Goal: Information Seeking & Learning: Compare options

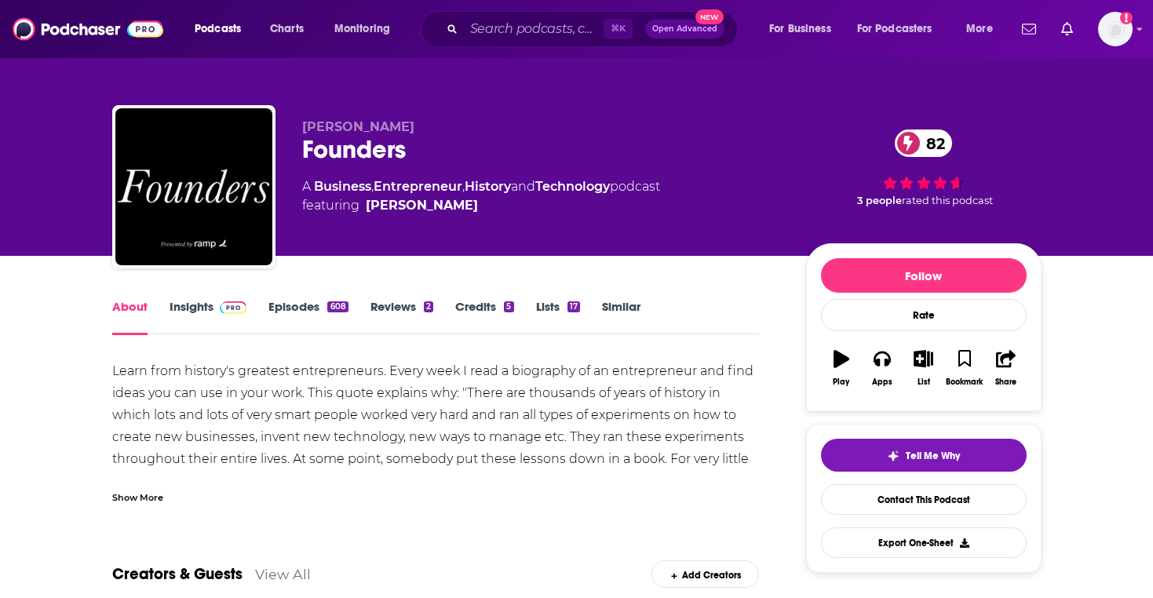
click at [501, 433] on div "Learn from history's greatest entrepreneurs. Every week I read a biography of a…" at bounding box center [436, 459] width 648 height 198
click at [284, 303] on link "Episodes 608" at bounding box center [308, 317] width 79 height 36
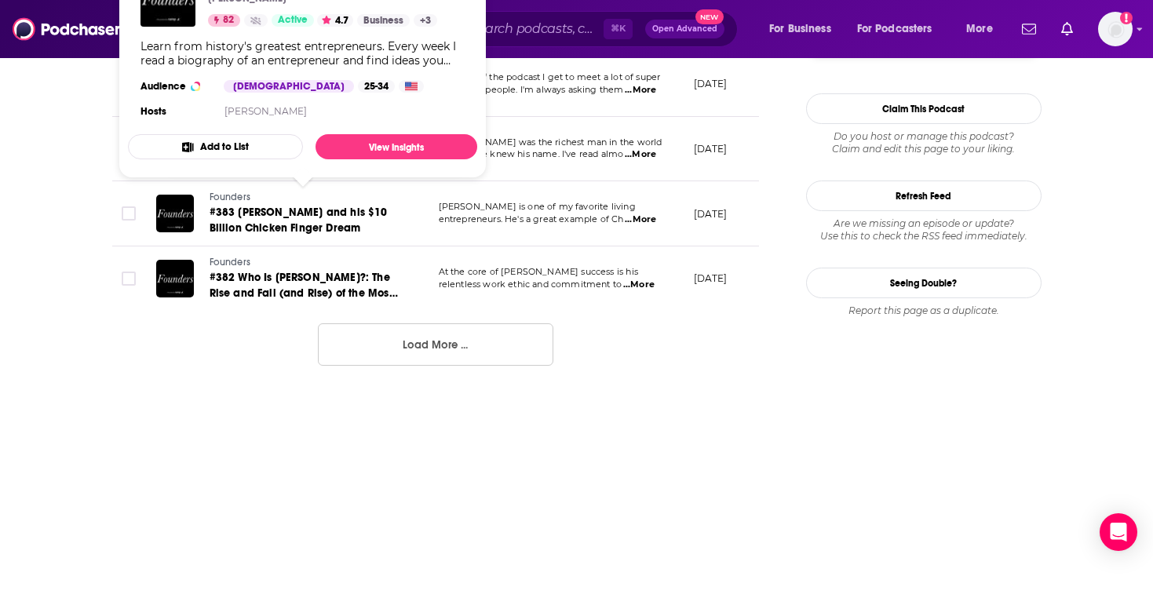
scroll to position [1760, 0]
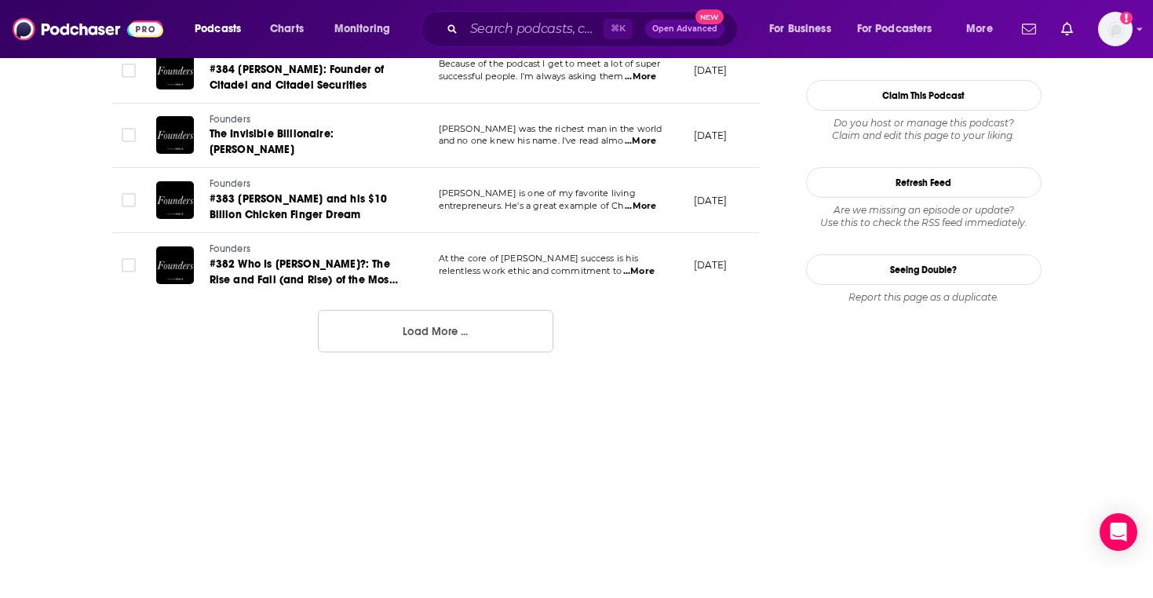
click at [381, 310] on button "Load More ..." at bounding box center [436, 331] width 236 height 42
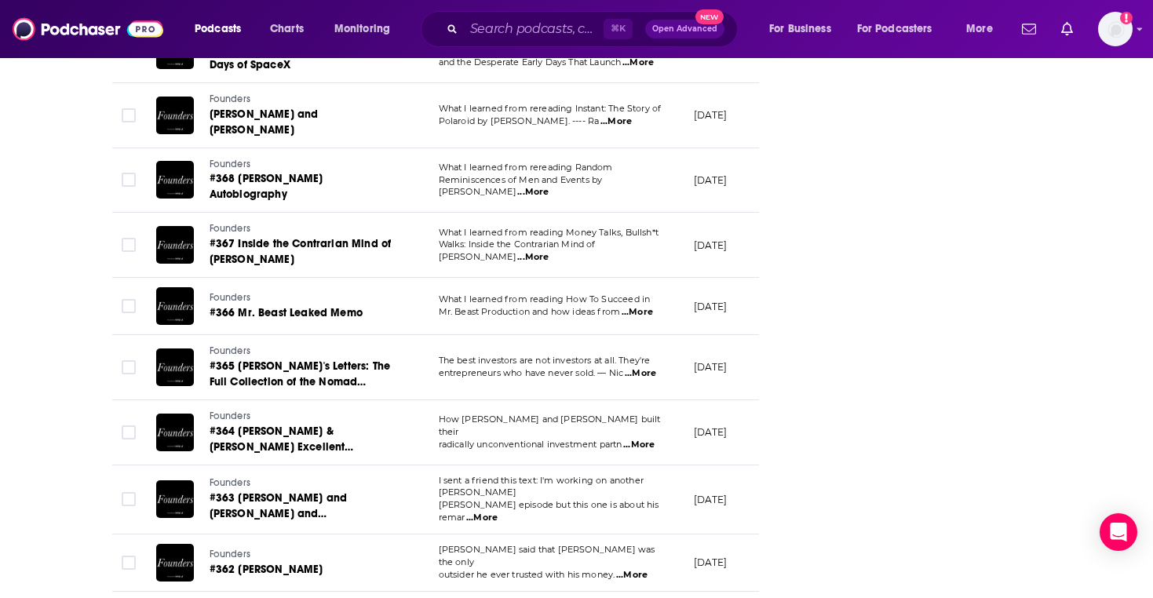
scroll to position [3068, 0]
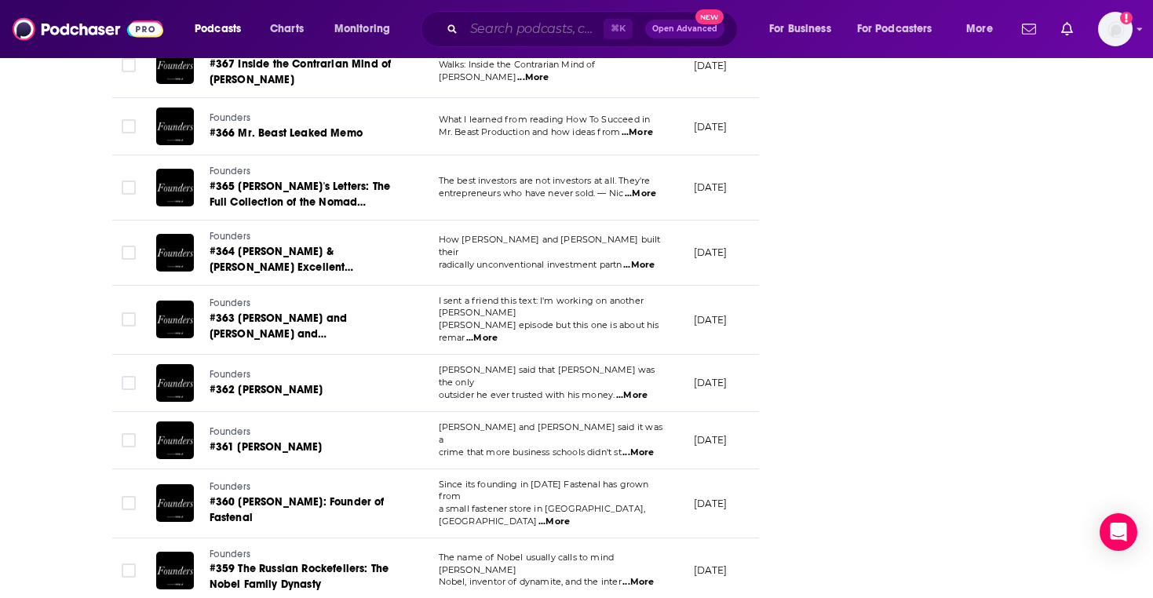
click at [556, 36] on input "Search podcasts, credits, & more..." at bounding box center [534, 28] width 140 height 25
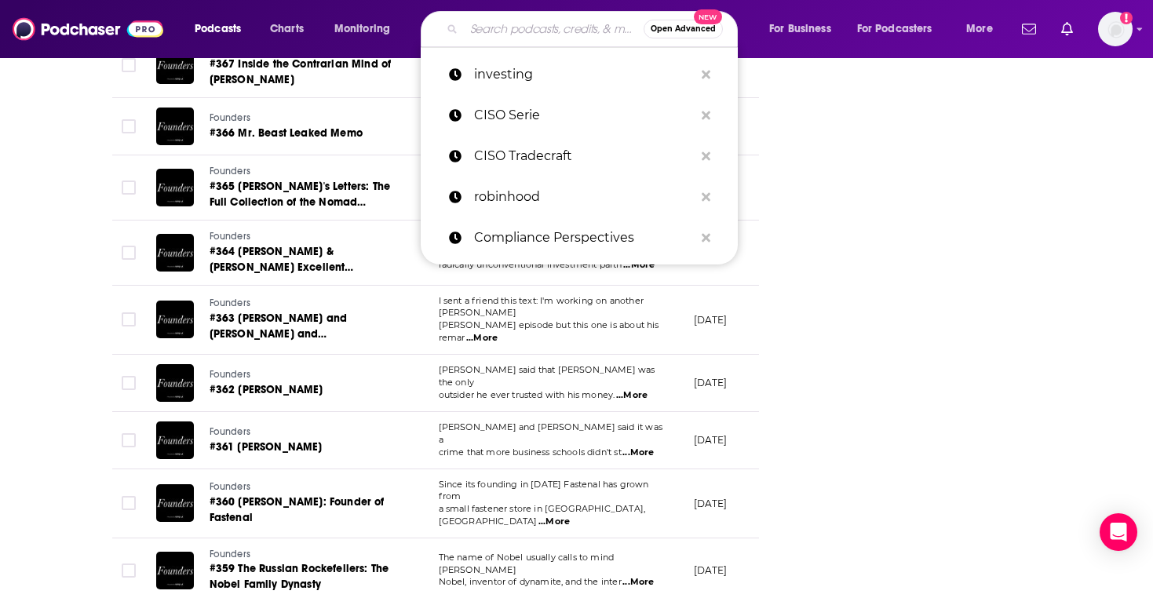
paste input "Y Combinator Startup Podcast"
type input "Y Combinator Startup Podcast"
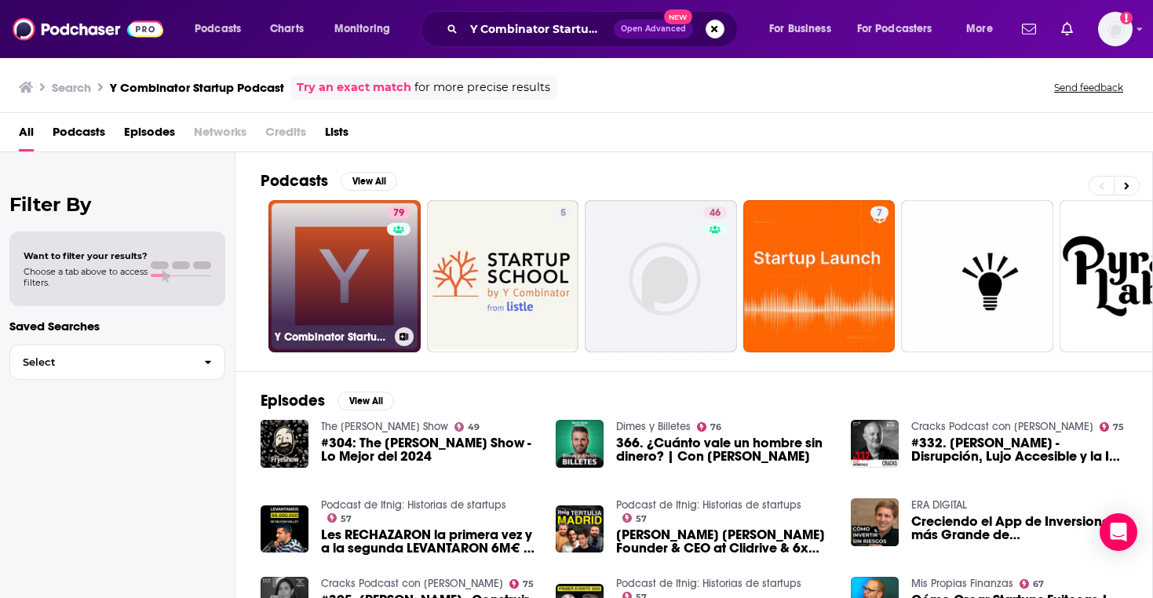
click at [350, 296] on link "79 Y Combinator Startup Podcast" at bounding box center [345, 276] width 152 height 152
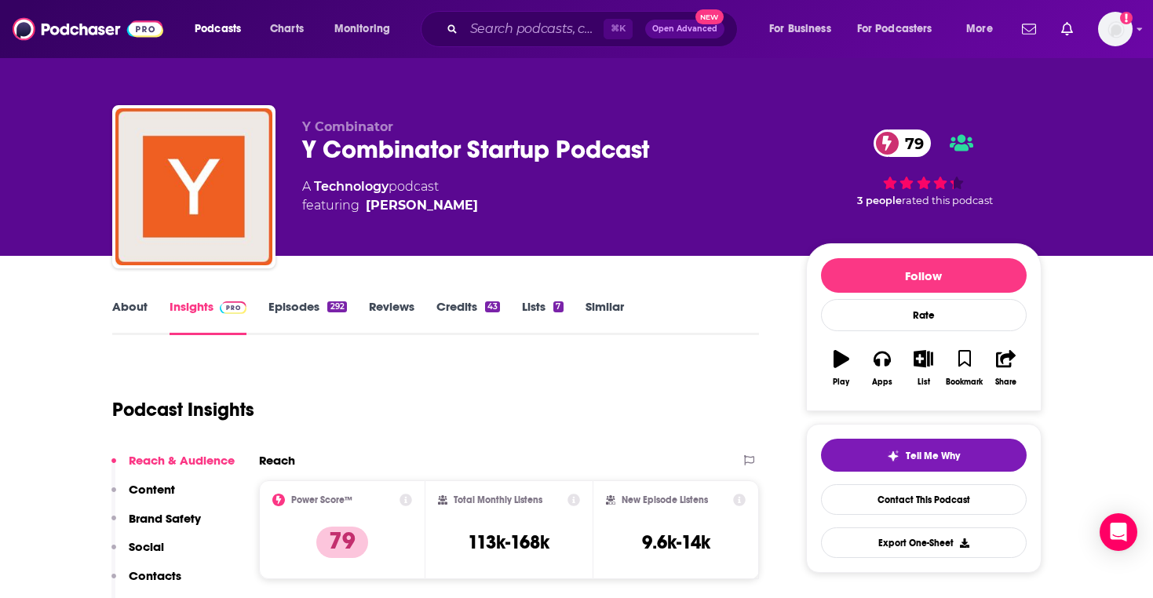
click at [144, 317] on link "About" at bounding box center [129, 317] width 35 height 36
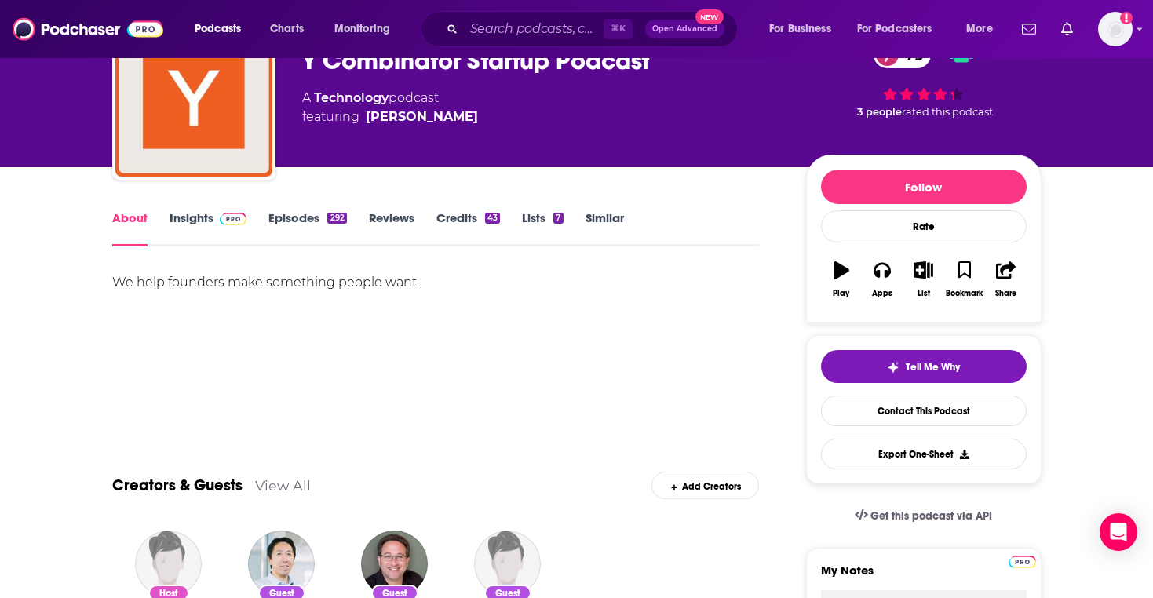
scroll to position [294, 0]
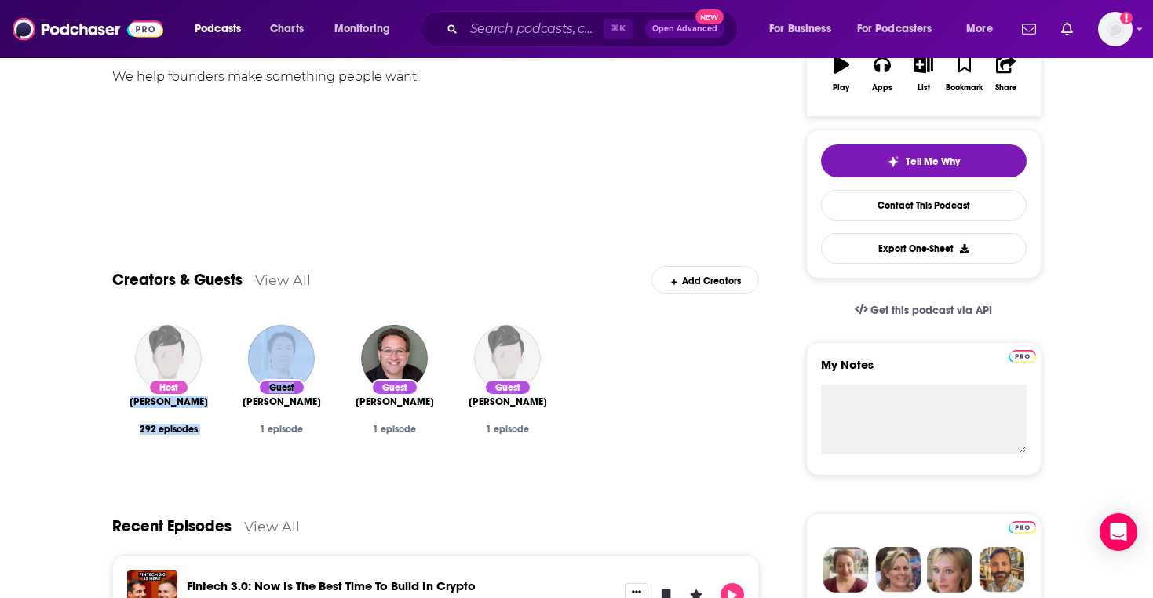
drag, startPoint x: 122, startPoint y: 404, endPoint x: 228, endPoint y: 404, distance: 106.0
click at [228, 404] on div "Host Craig Cannon 292 episodes Guest Andrew Ng 1 episode Guest Scott Aaronson 1…" at bounding box center [436, 395] width 648 height 166
click at [211, 401] on div "Craig Cannon" at bounding box center [169, 402] width 88 height 13
drag, startPoint x: 211, startPoint y: 404, endPoint x: 119, endPoint y: 402, distance: 92.7
click at [119, 402] on div "Host Craig Cannon 292 episodes" at bounding box center [168, 395] width 113 height 166
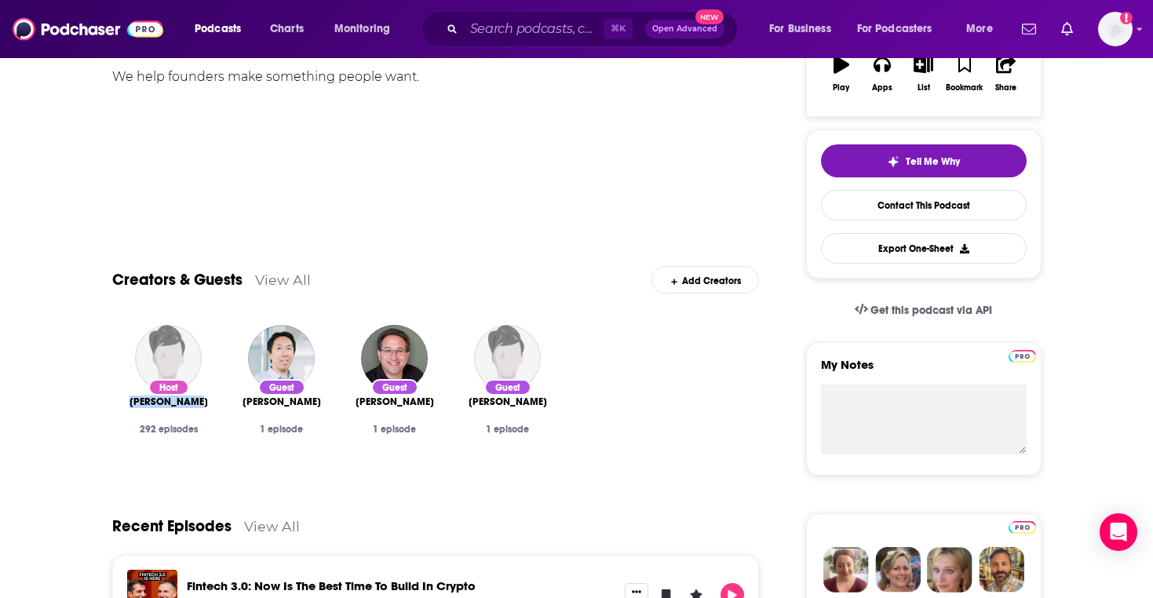
copy span "Craig Cannon"
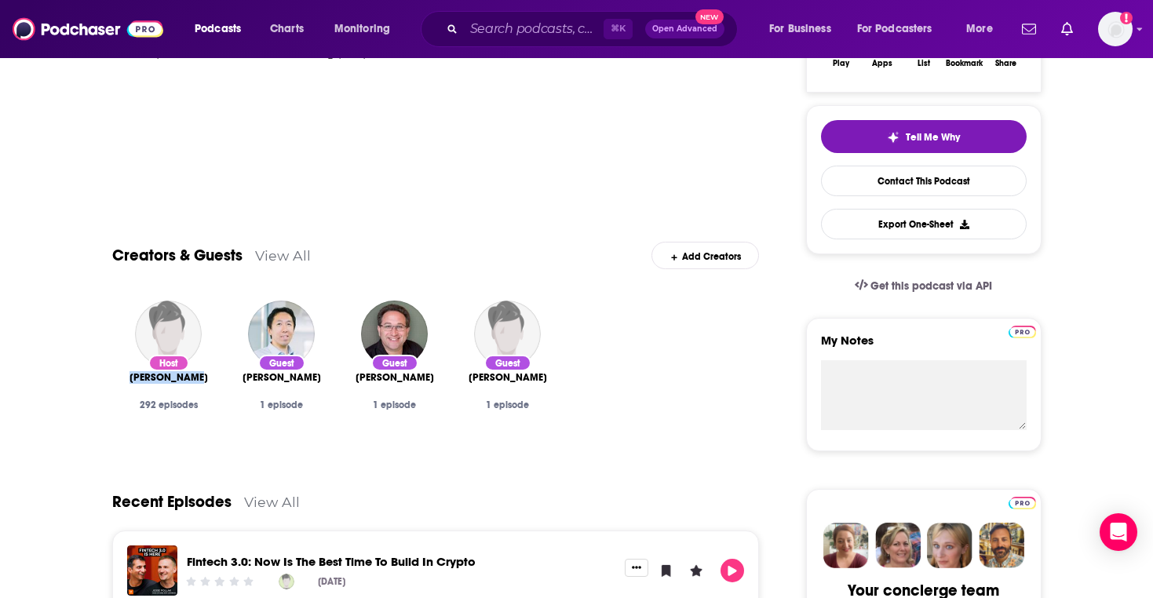
scroll to position [0, 0]
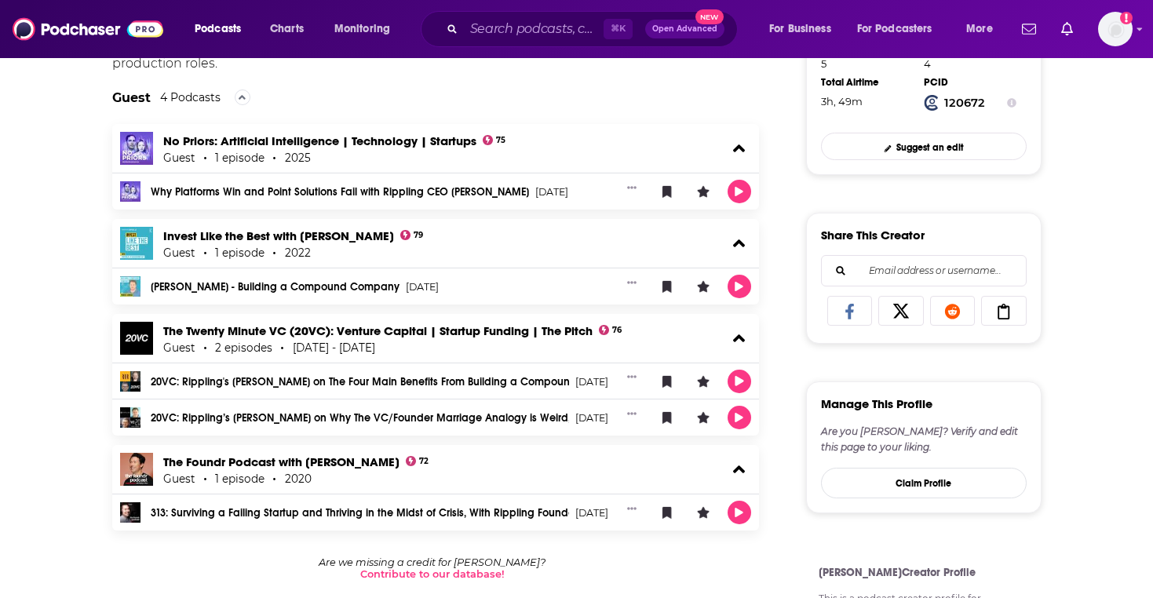
scroll to position [538, 0]
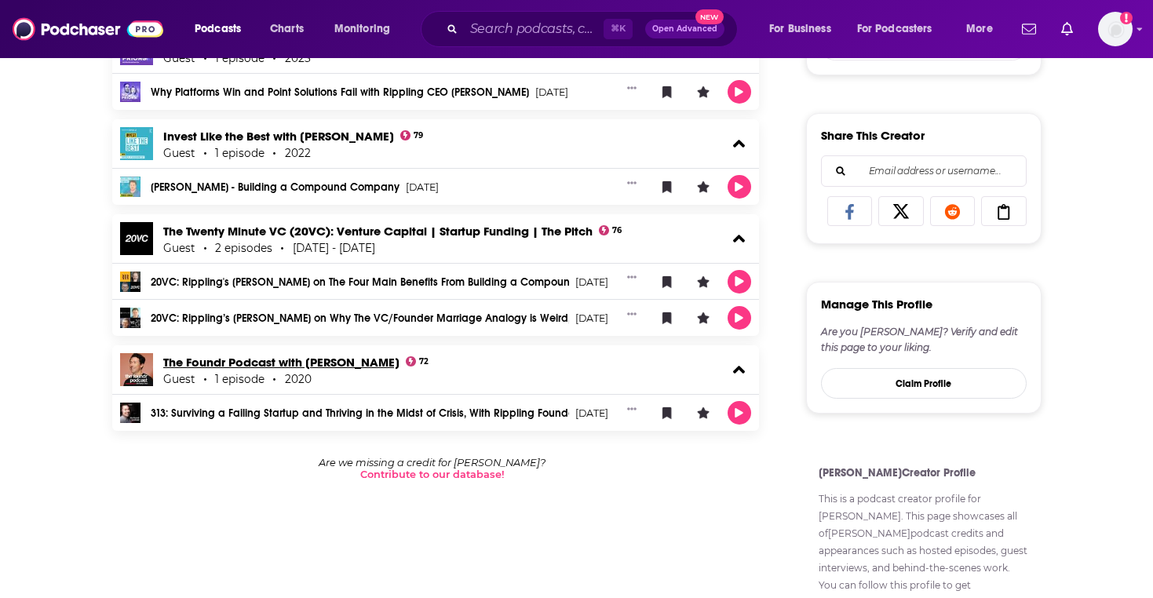
click at [301, 362] on link "The Foundr Podcast with [PERSON_NAME]" at bounding box center [281, 362] width 236 height 15
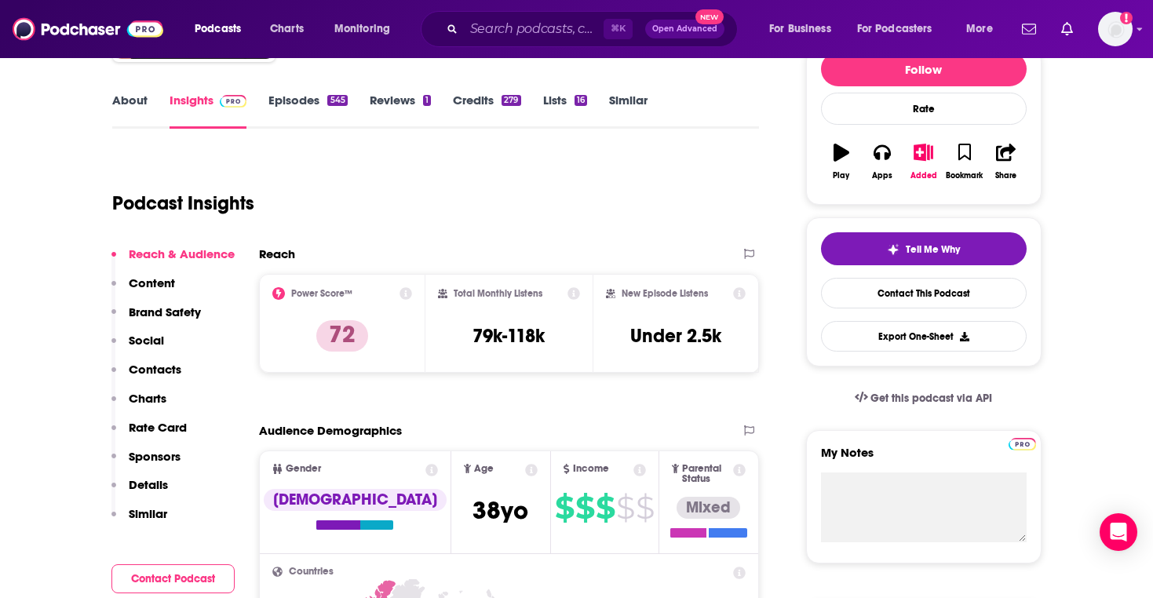
scroll to position [138, 0]
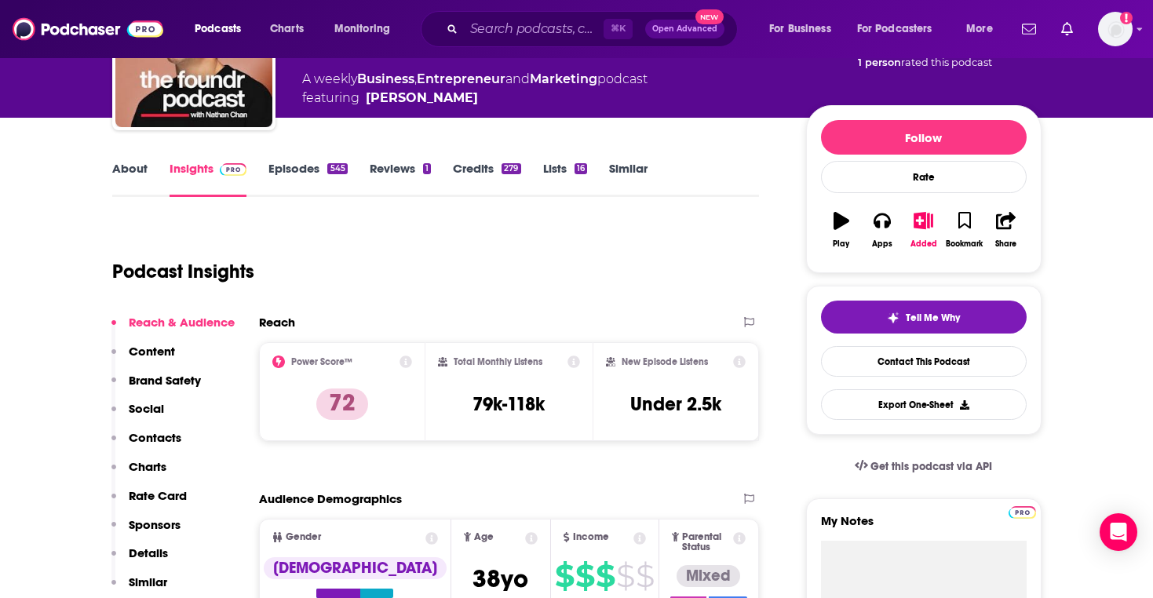
click at [627, 164] on link "Similar" at bounding box center [628, 179] width 38 height 36
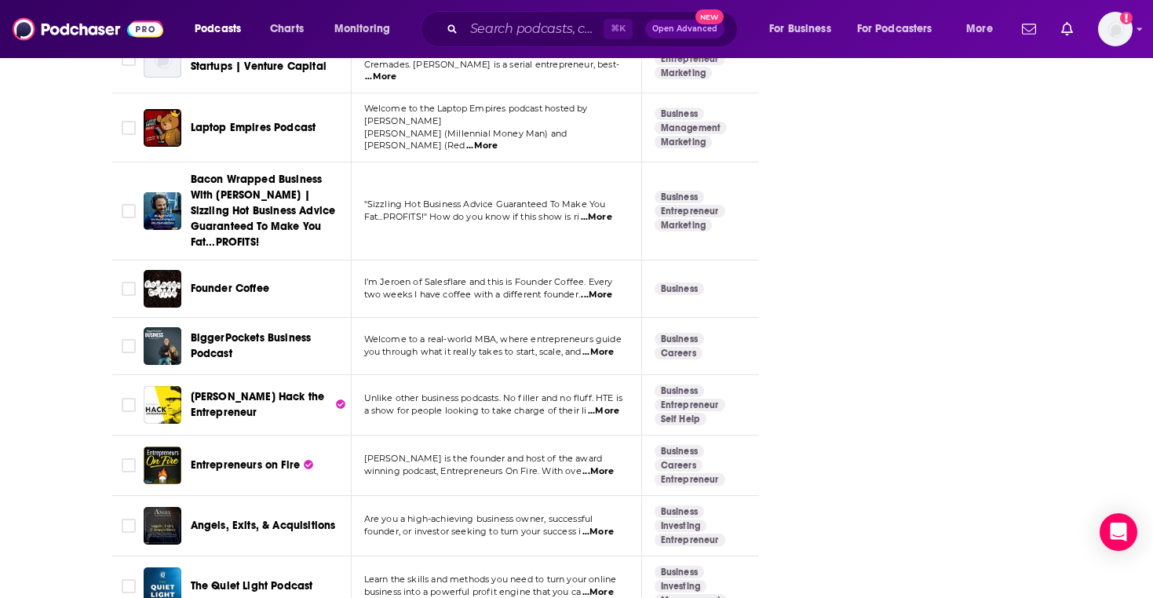
scroll to position [2776, 0]
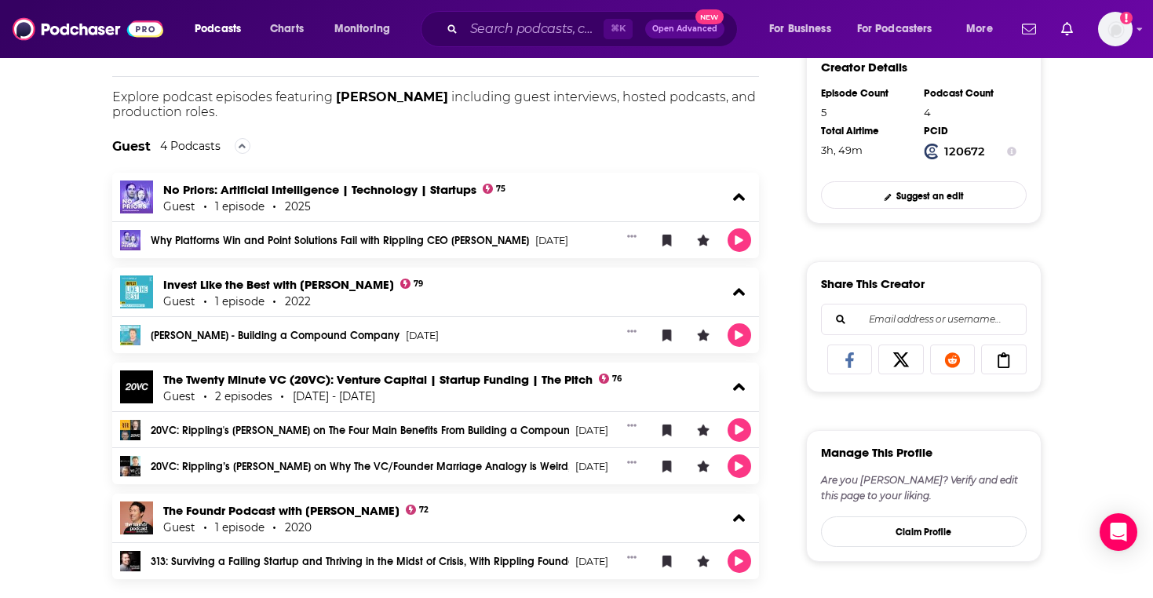
scroll to position [437, 0]
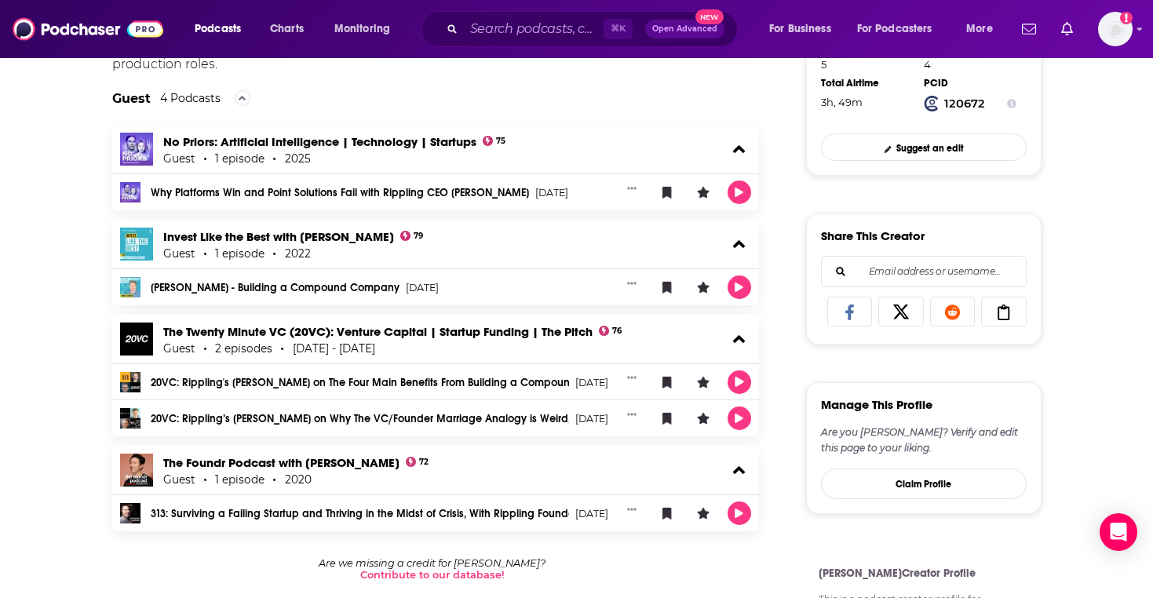
click at [77, 232] on div "About Credits 5 Links [PERSON_NAME] Podcast Credits & Interviews Add Credits Ex…" at bounding box center [577, 357] width 1005 height 981
click at [80, 235] on div "About Credits 5 Links [PERSON_NAME] Podcast Credits & Interviews Add Credits Ex…" at bounding box center [577, 357] width 1005 height 981
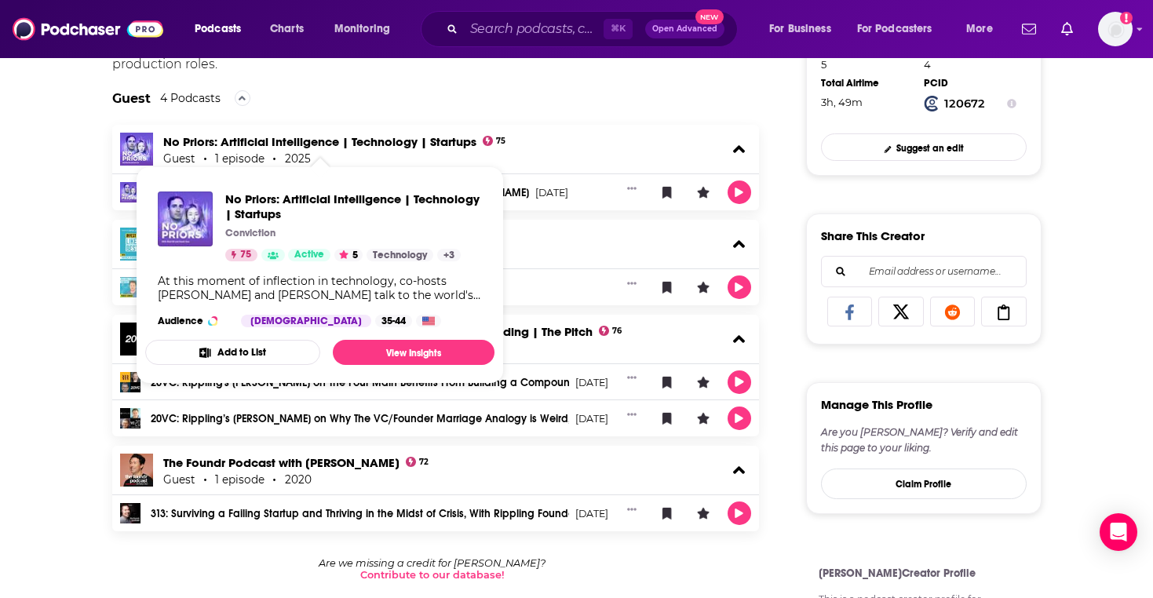
click at [608, 95] on div "Guest 4 Podcasts" at bounding box center [436, 97] width 648 height 53
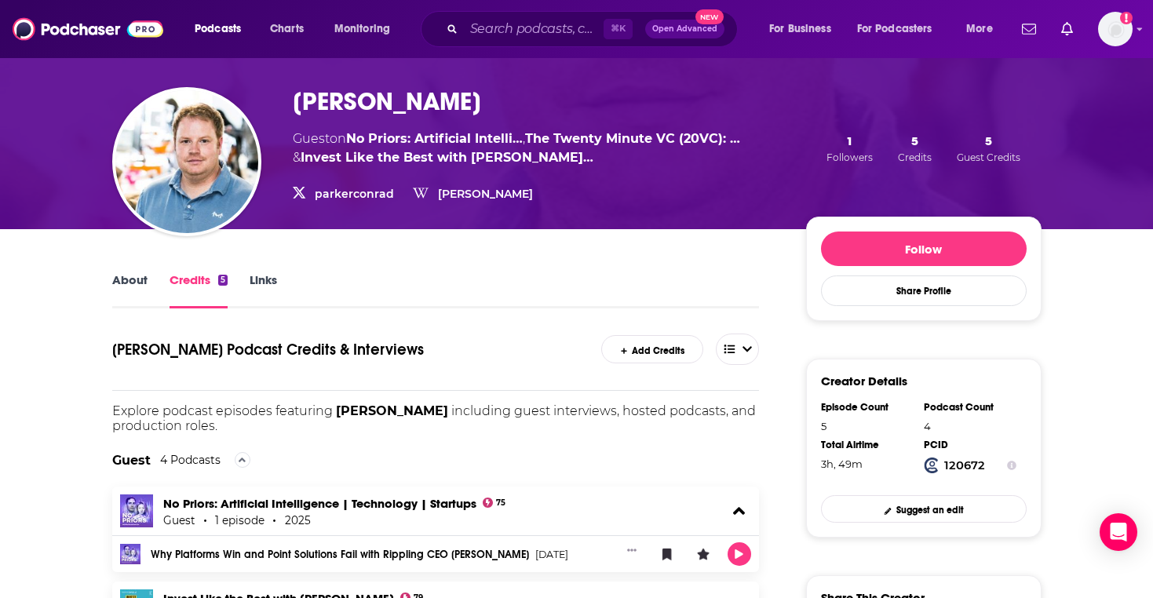
scroll to position [0, 0]
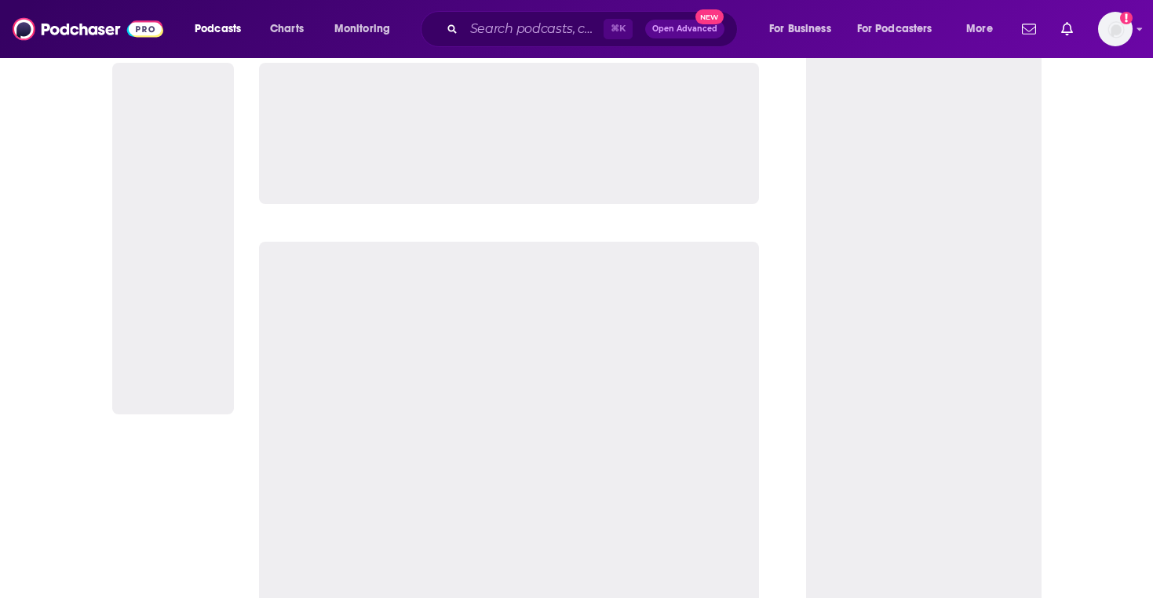
scroll to position [33, 0]
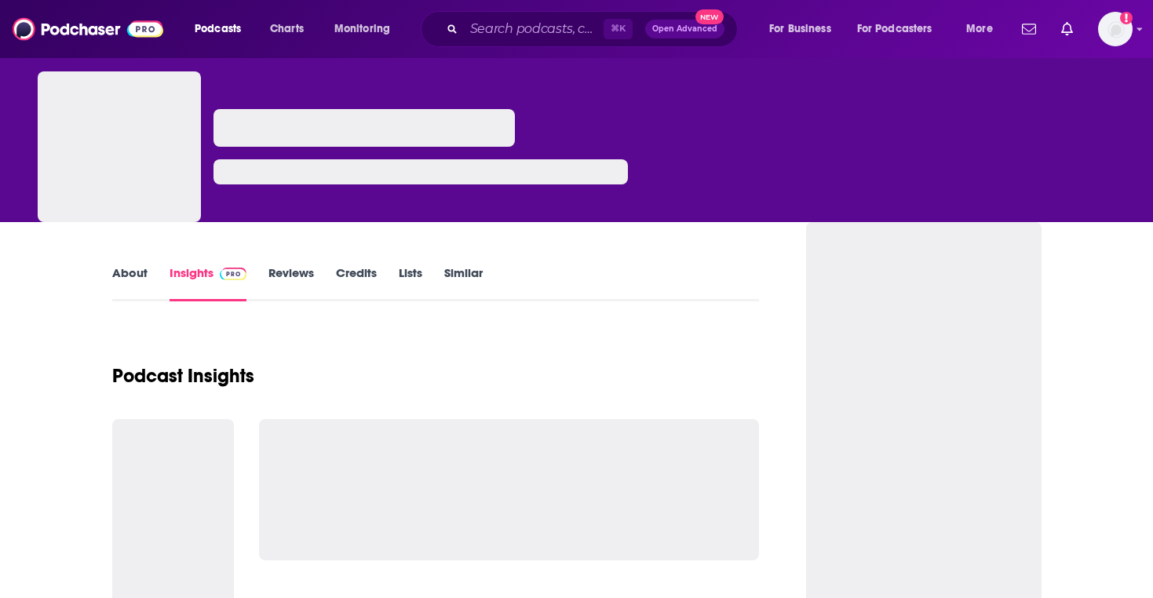
click at [474, 265] on link "Similar" at bounding box center [463, 283] width 38 height 36
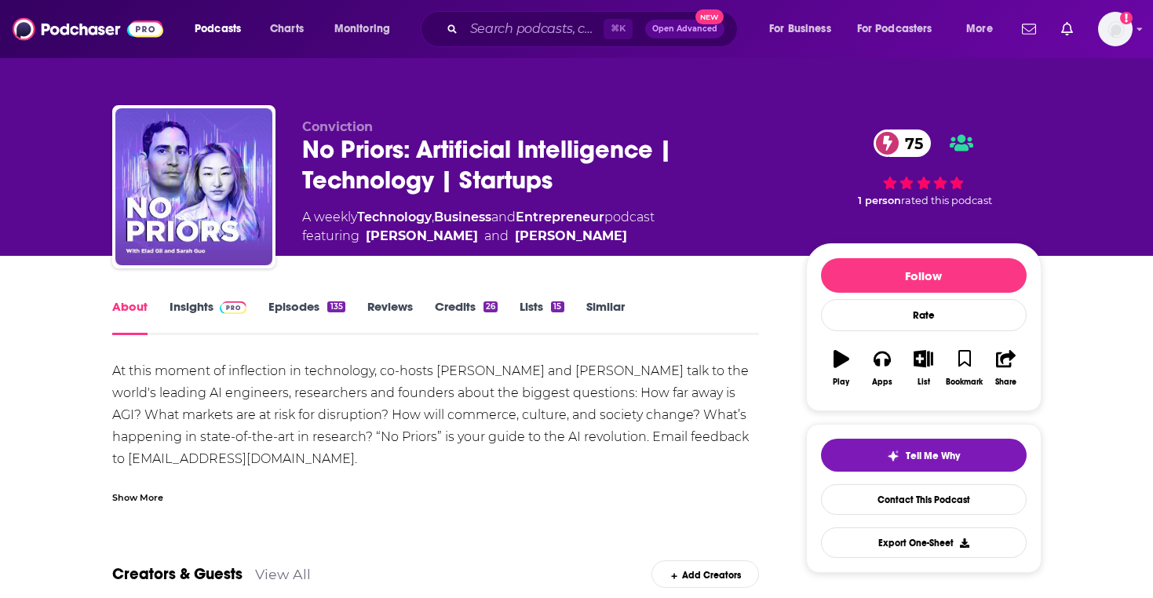
click at [600, 311] on link "Similar" at bounding box center [606, 317] width 38 height 36
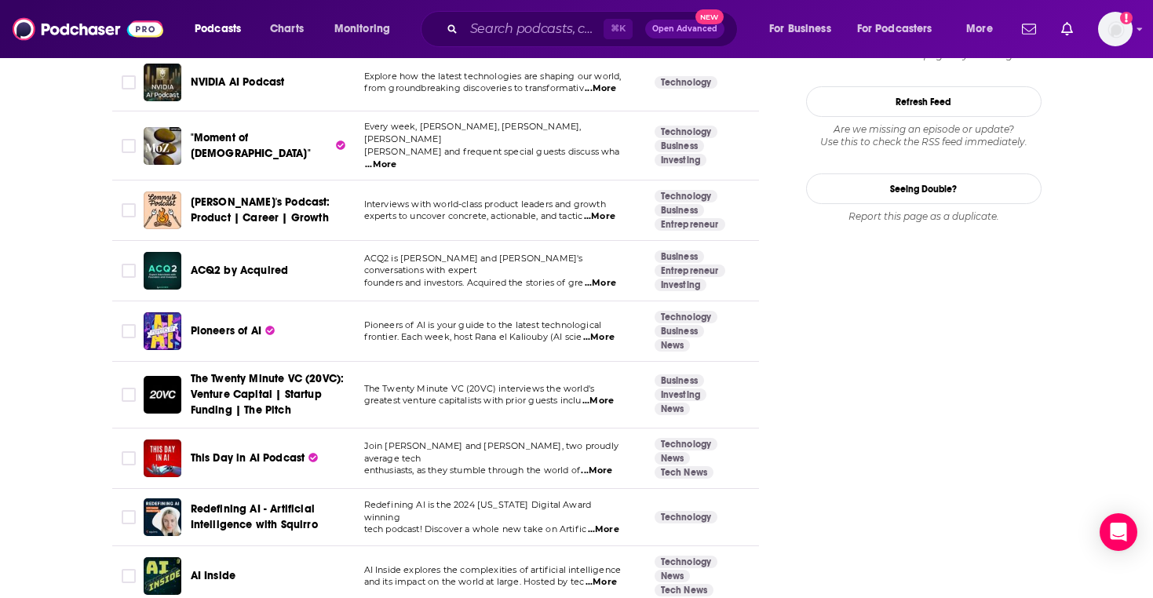
scroll to position [1712, 0]
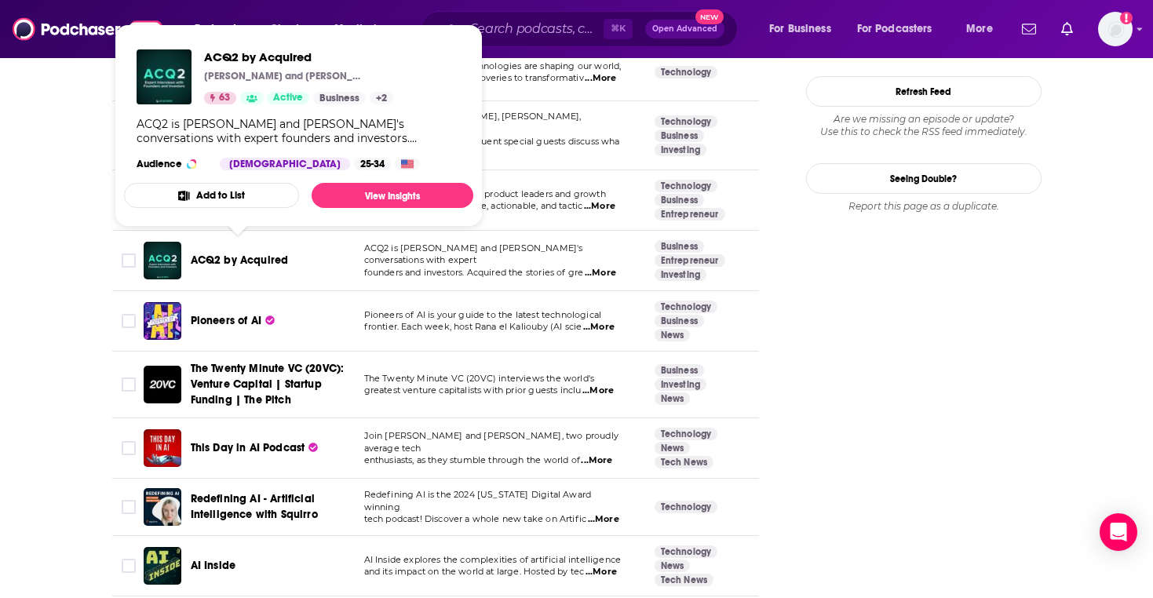
click at [730, 255] on td "Business Entrepreneur Investing" at bounding box center [708, 261] width 133 height 60
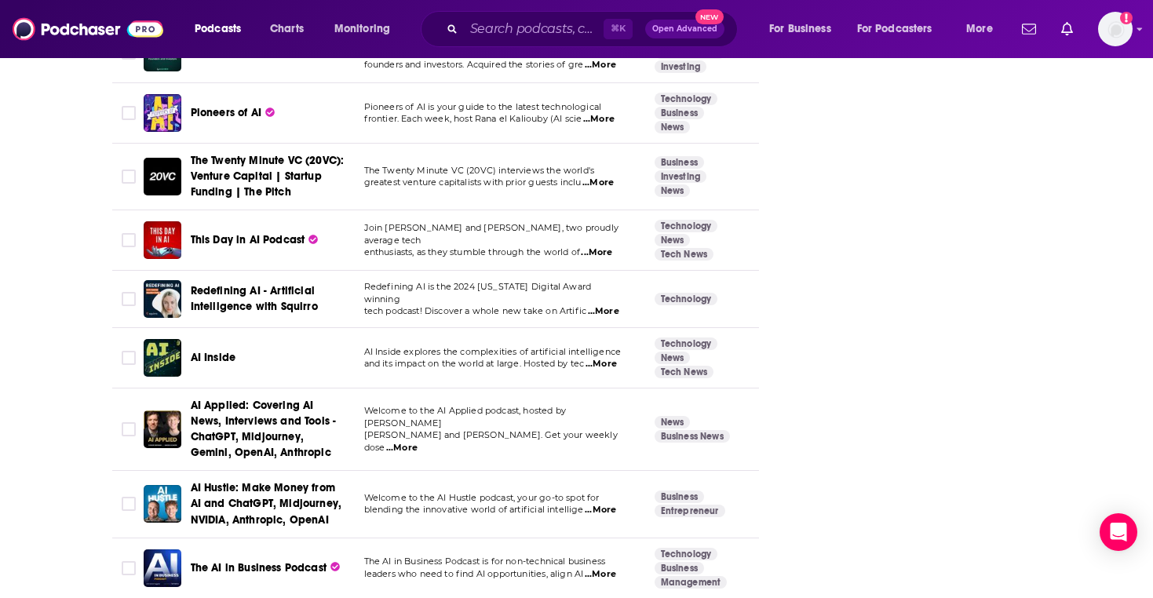
scroll to position [2074, 0]
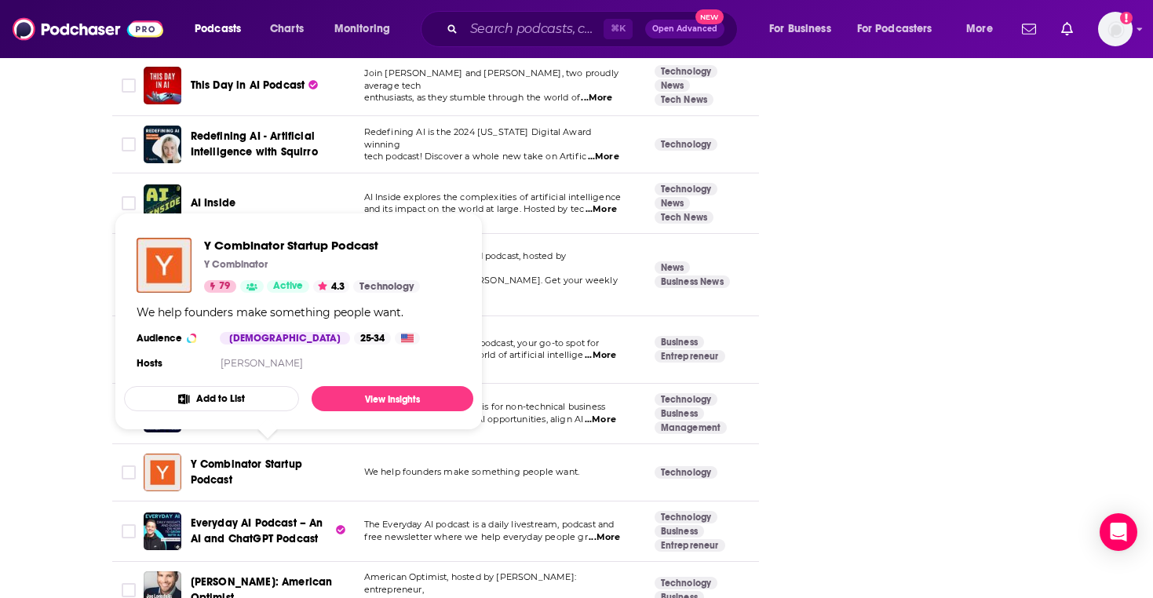
click at [235, 462] on span "Y Combinator Startup Podcast" at bounding box center [268, 472] width 155 height 31
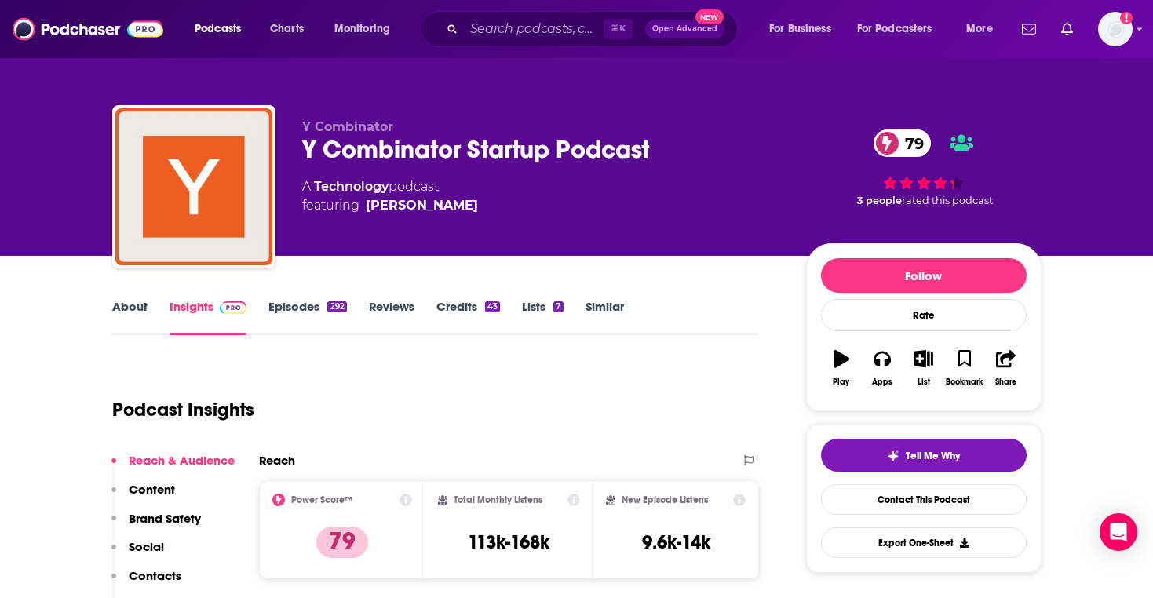
click at [597, 299] on link "Similar" at bounding box center [605, 317] width 38 height 36
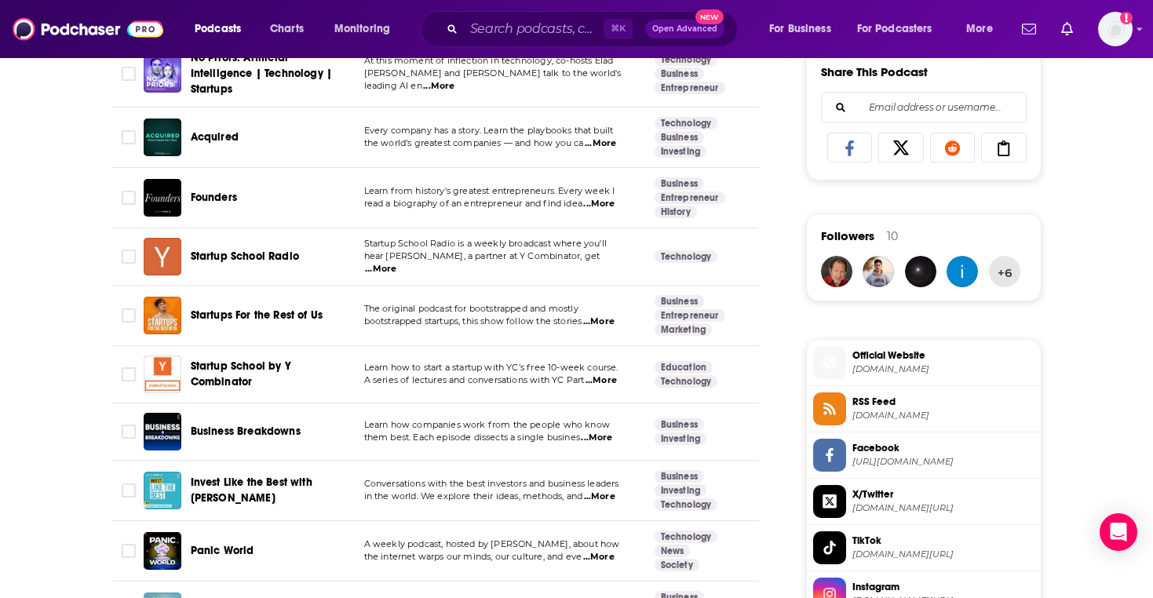
scroll to position [1120, 0]
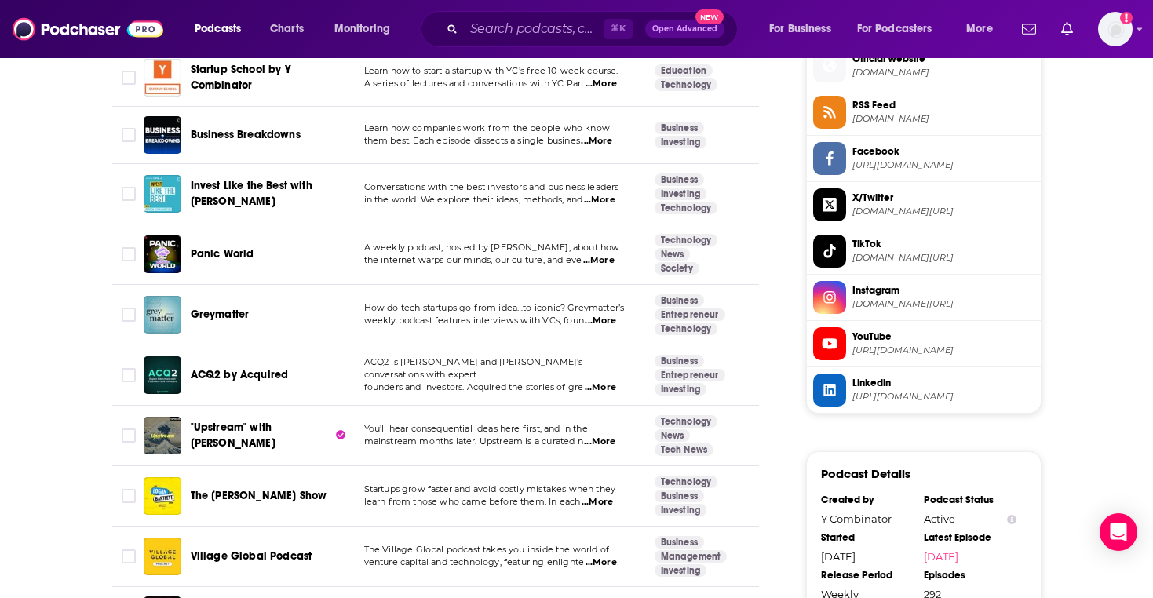
scroll to position [1292, 0]
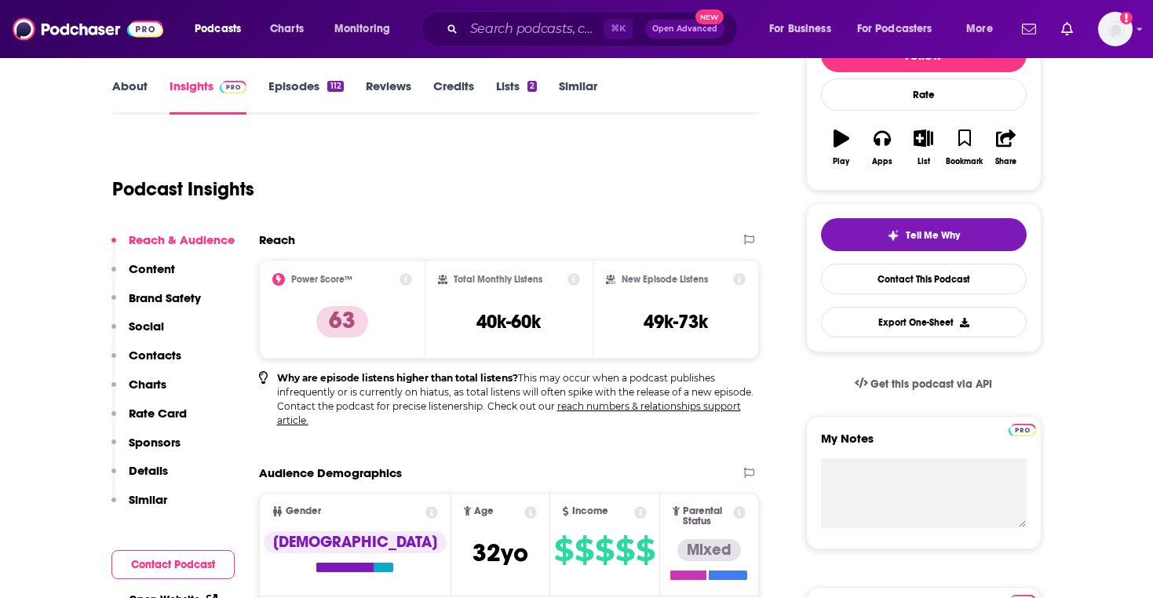
scroll to position [219, 0]
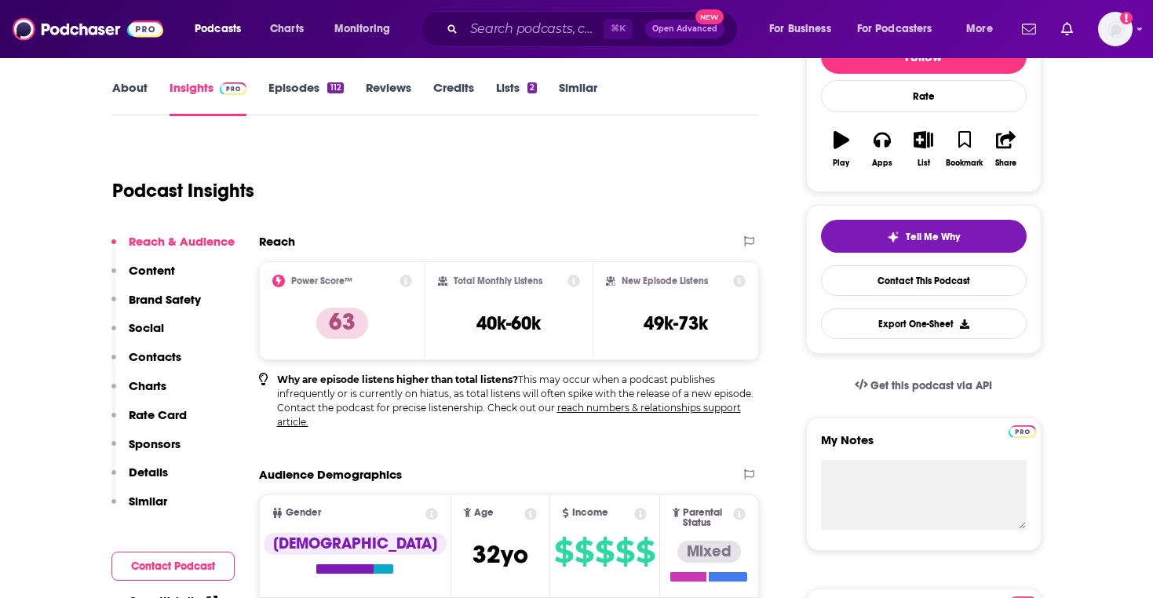
click at [290, 88] on link "Episodes 112" at bounding box center [306, 98] width 75 height 36
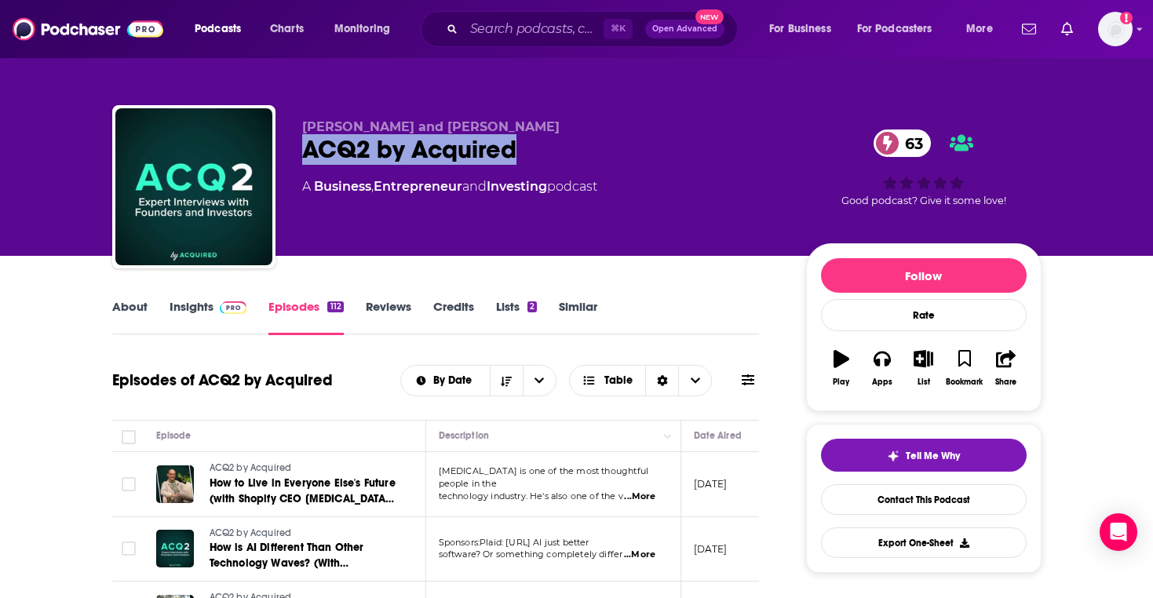
drag, startPoint x: 300, startPoint y: 149, endPoint x: 540, endPoint y: 149, distance: 240.3
click at [540, 149] on div "Ben Gilbert and David Rosenthal ACQ2 by Acquired 63 A Business , Entrepreneur a…" at bounding box center [577, 190] width 930 height 170
copy h2 "ACQ2 by Acquired"
click at [575, 305] on link "Similar" at bounding box center [578, 317] width 38 height 36
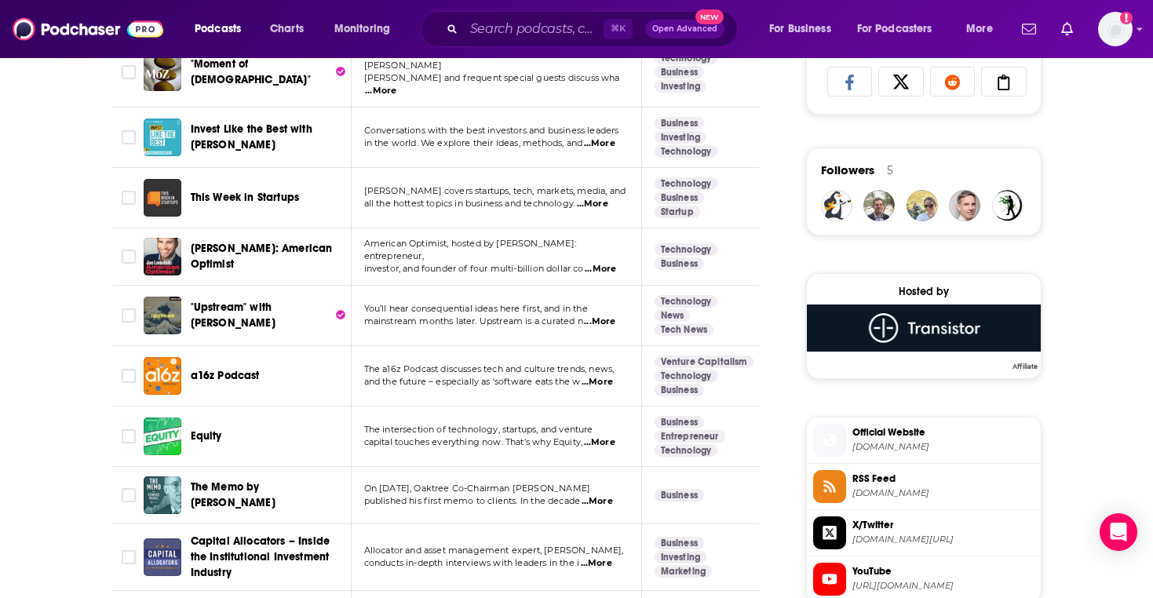
scroll to position [1083, 0]
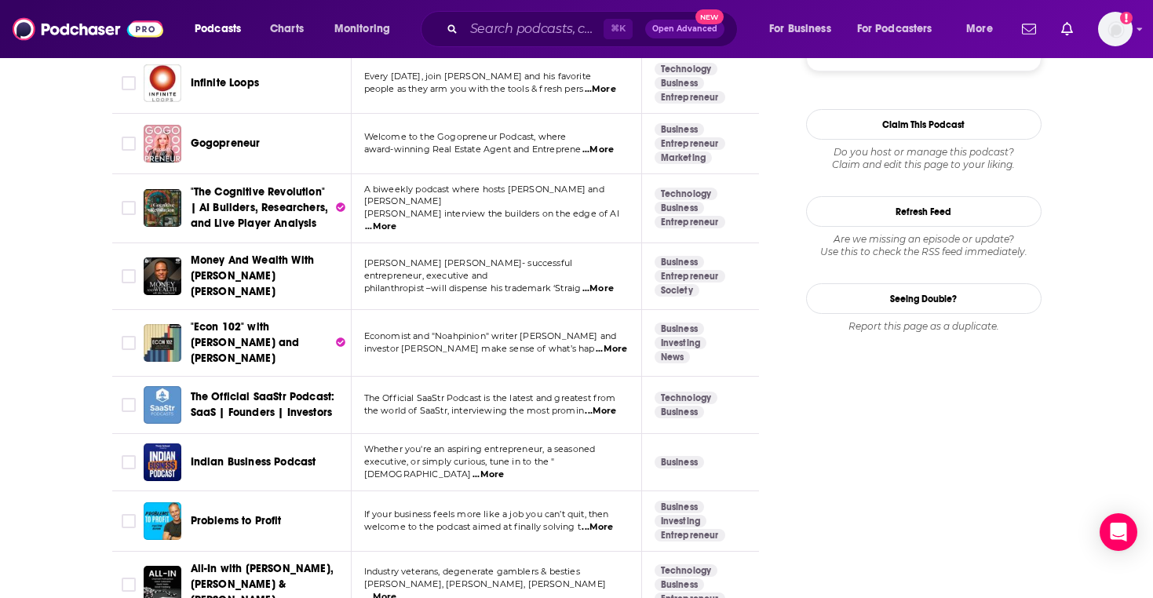
scroll to position [1961, 0]
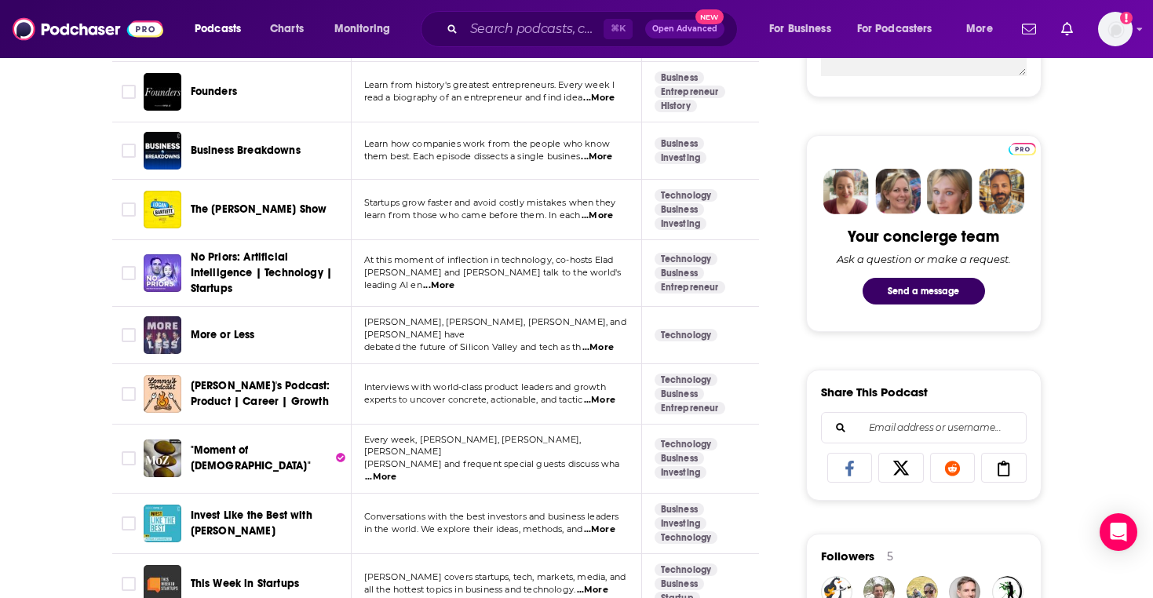
scroll to position [700, 0]
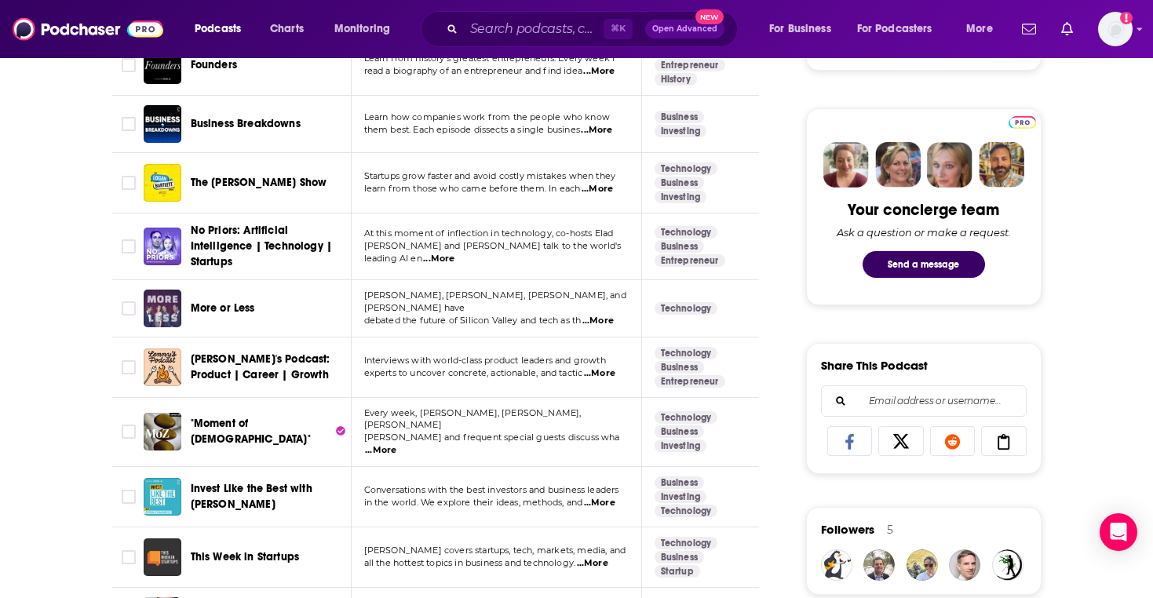
click at [297, 349] on div "Lenny's Podcast: Product | Career | Growth" at bounding box center [272, 368] width 163 height 38
click at [283, 357] on span "Lenny's Podcast: Product | Career | Growth" at bounding box center [261, 367] width 140 height 29
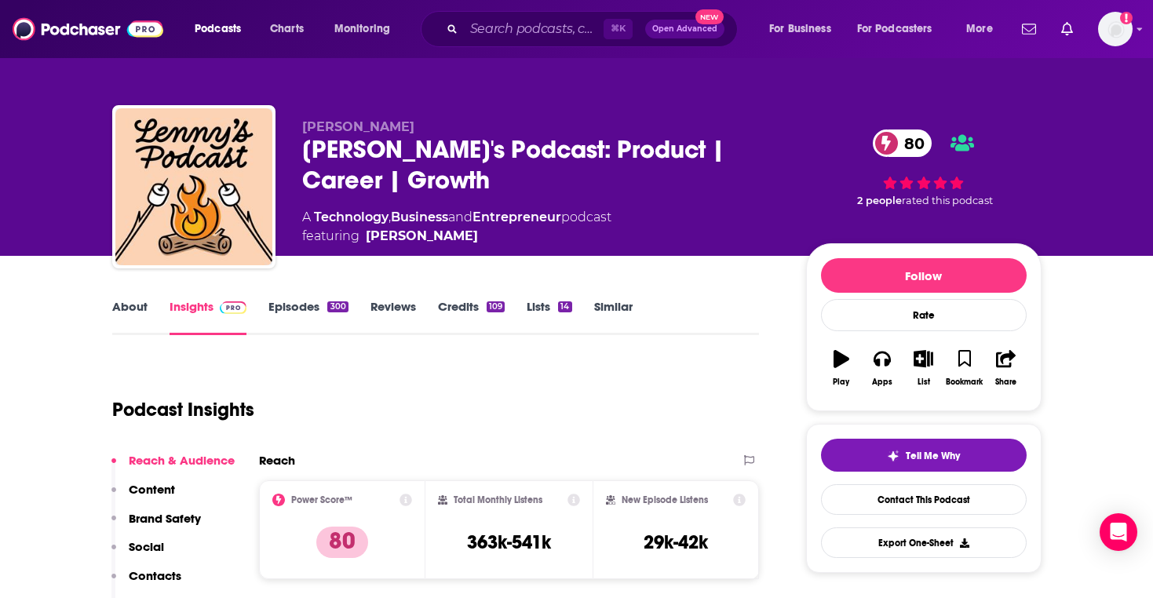
click at [604, 309] on link "Similar" at bounding box center [613, 317] width 38 height 36
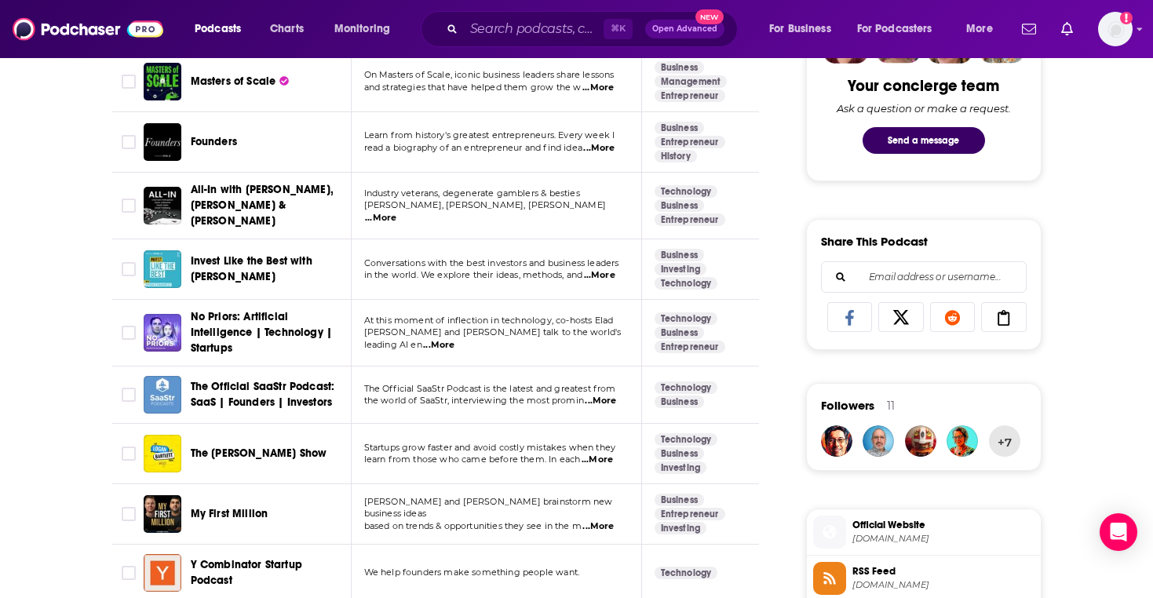
scroll to position [824, 0]
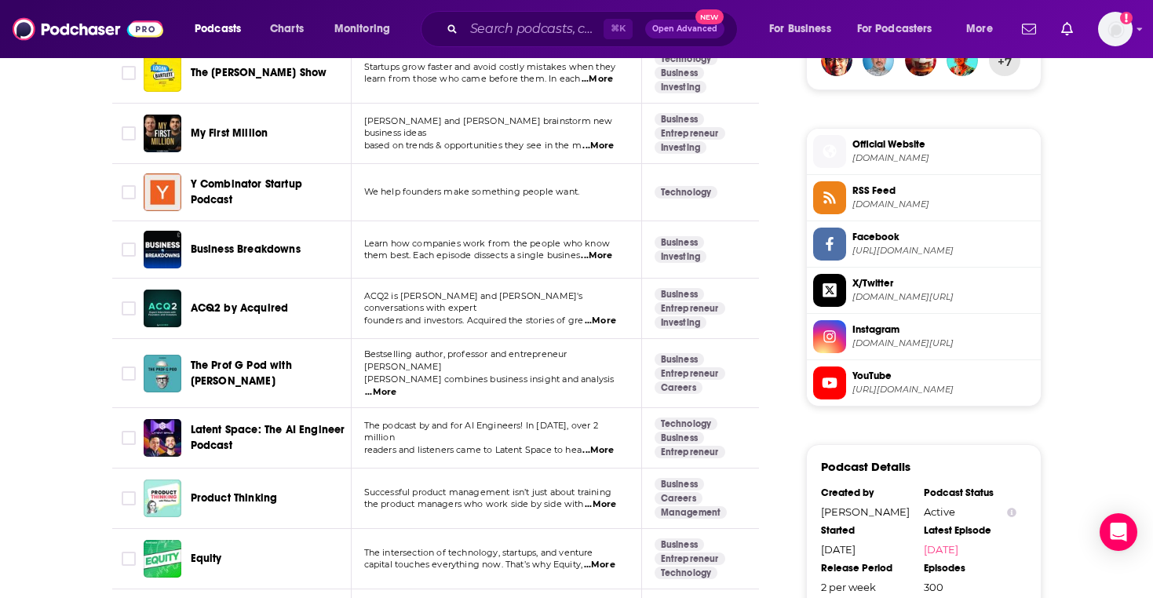
scroll to position [1314, 0]
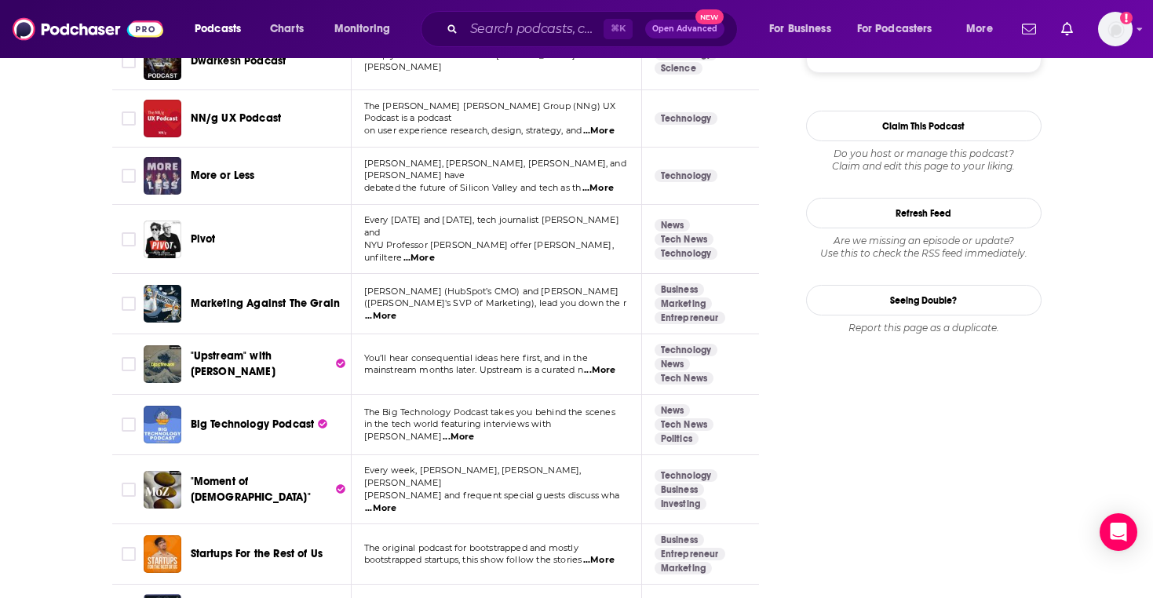
scroll to position [1845, 0]
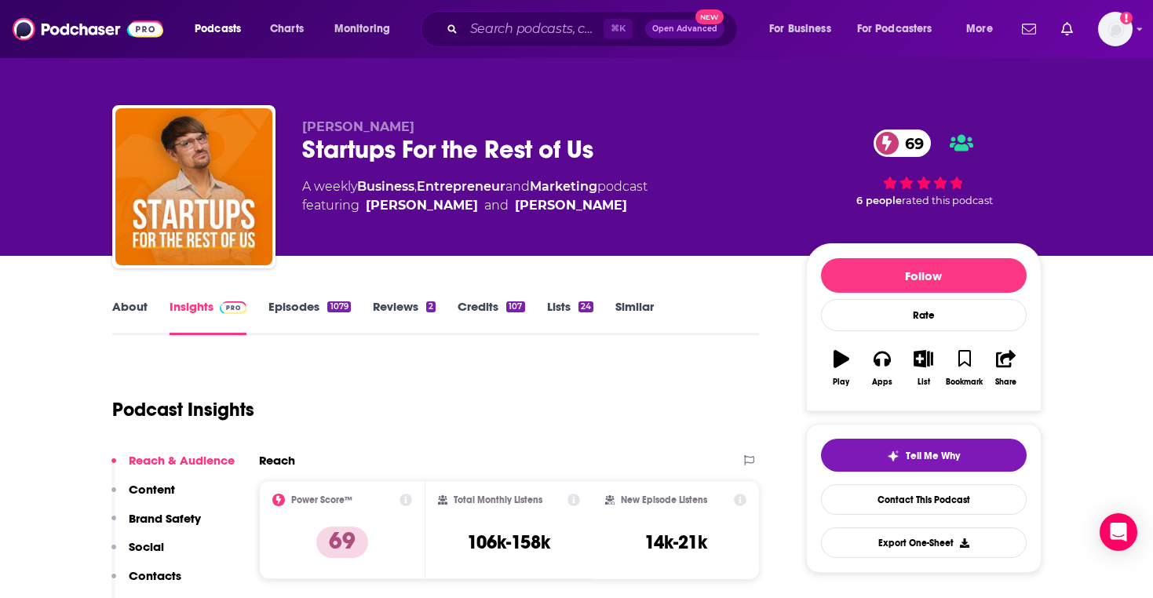
click at [295, 297] on div "About Insights Episodes 1079 Reviews 2 Credits 107 Lists 24 Similar" at bounding box center [436, 316] width 648 height 38
click at [301, 302] on link "Episodes 1079" at bounding box center [310, 317] width 82 height 36
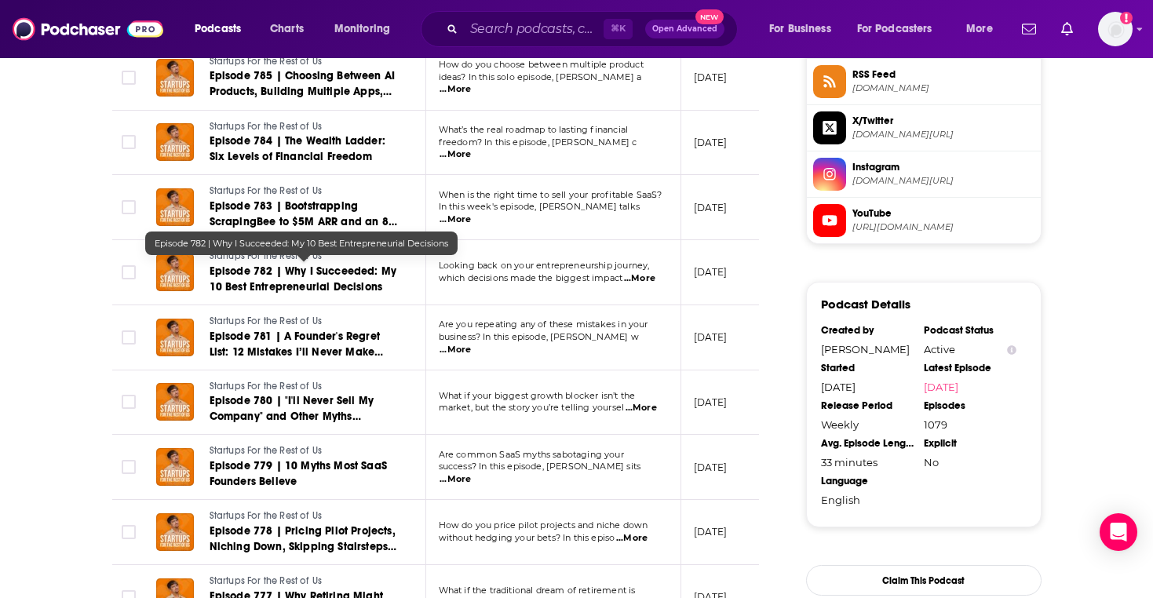
scroll to position [1632, 0]
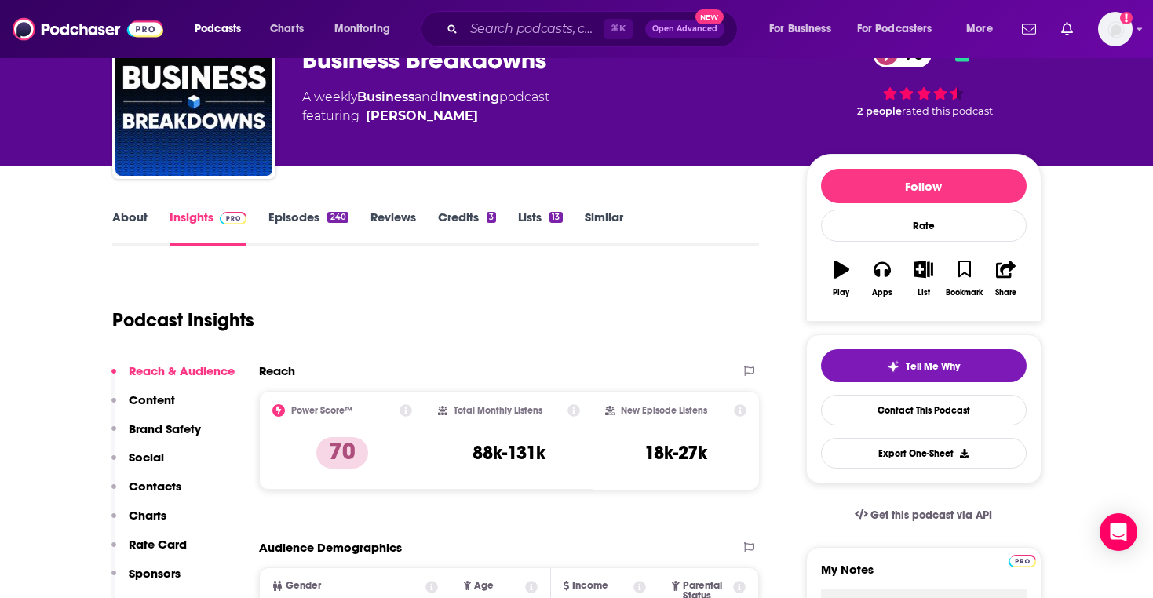
scroll to position [30, 0]
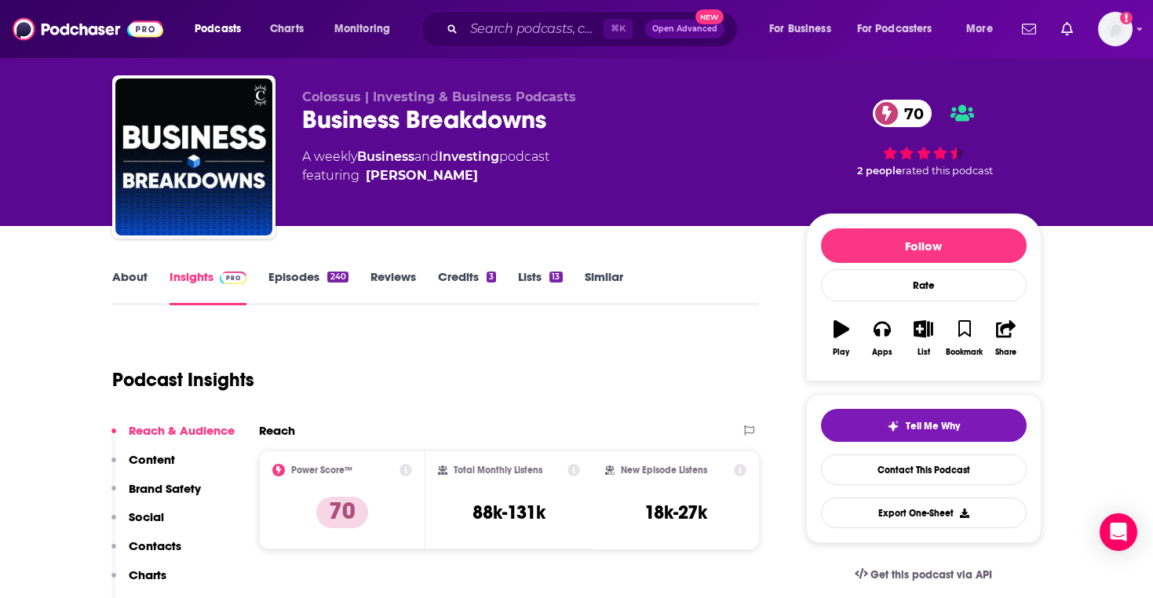
click at [308, 275] on link "Episodes 240" at bounding box center [308, 287] width 79 height 36
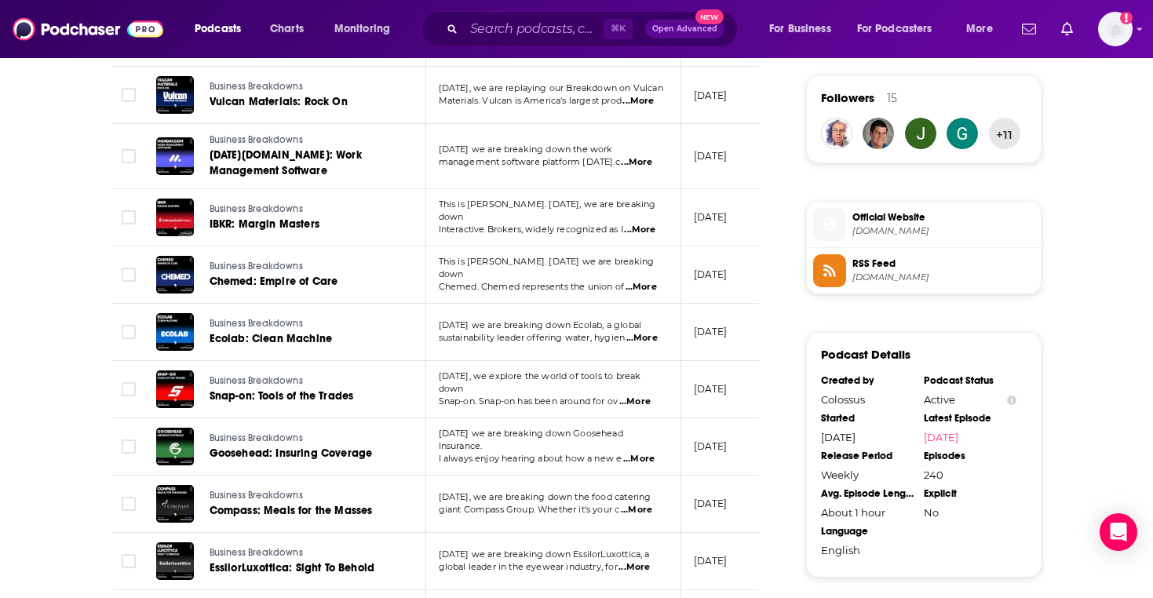
scroll to position [1166, 0]
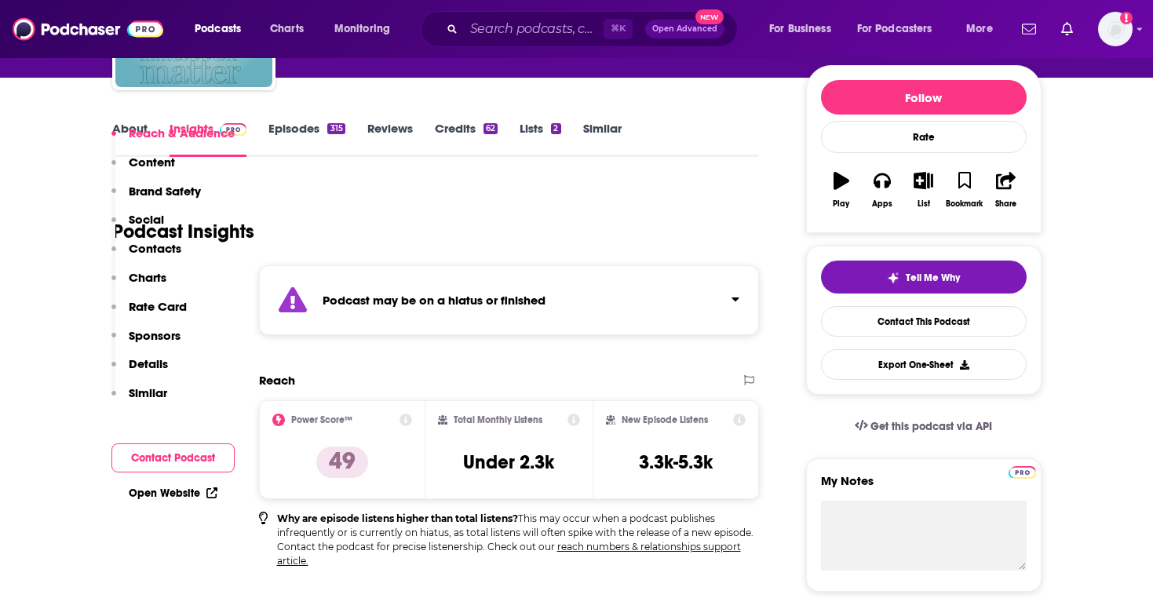
scroll to position [159, 0]
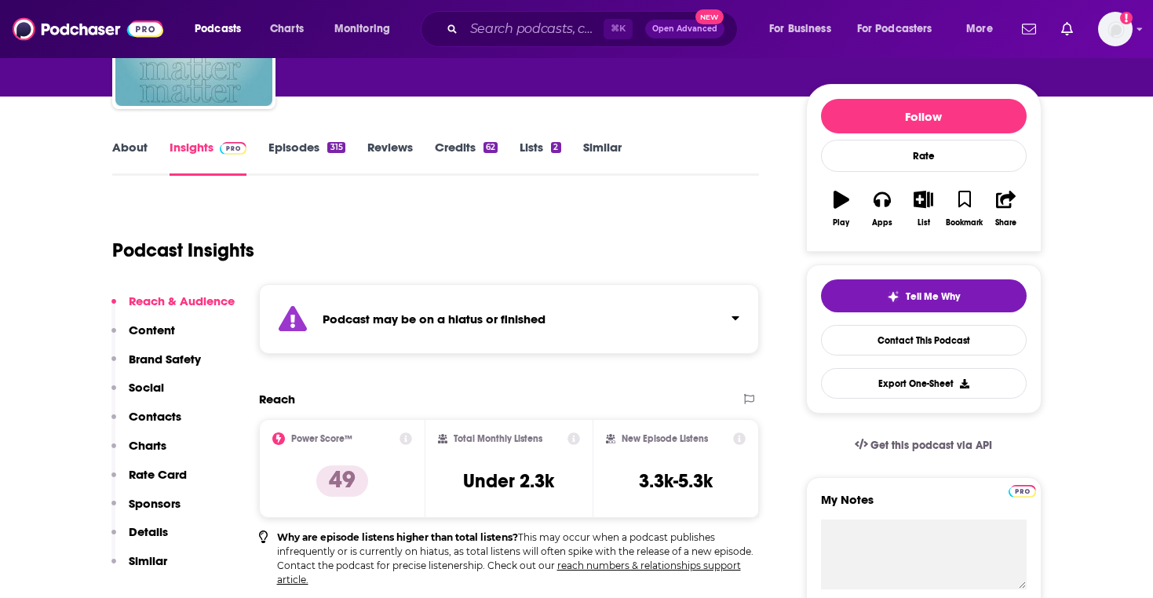
click at [300, 157] on link "Episodes 315" at bounding box center [307, 158] width 76 height 36
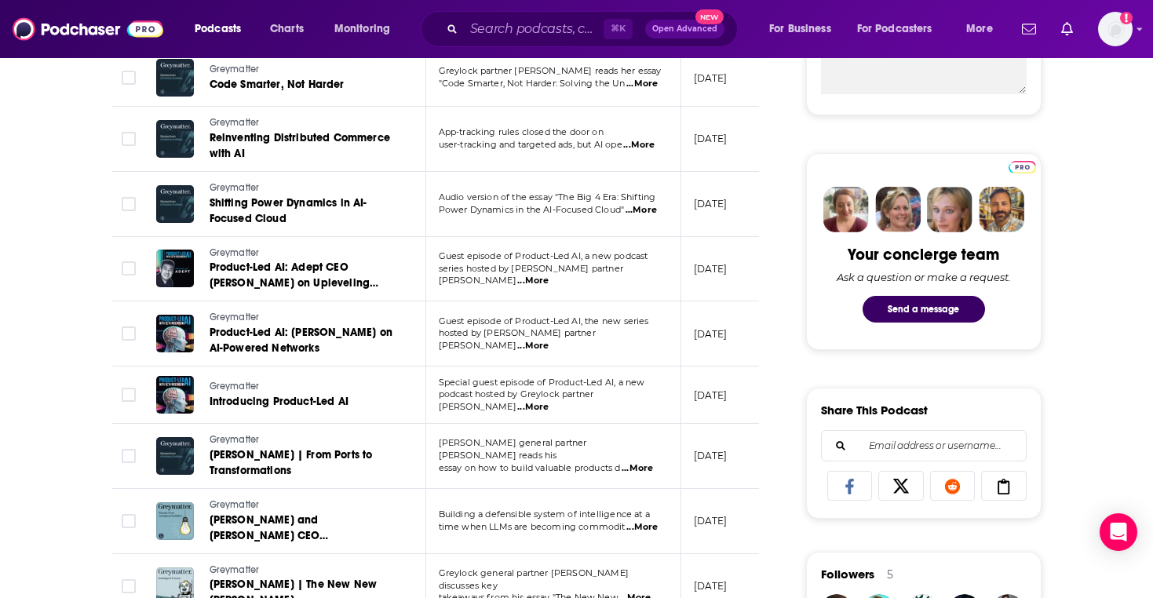
scroll to position [654, 0]
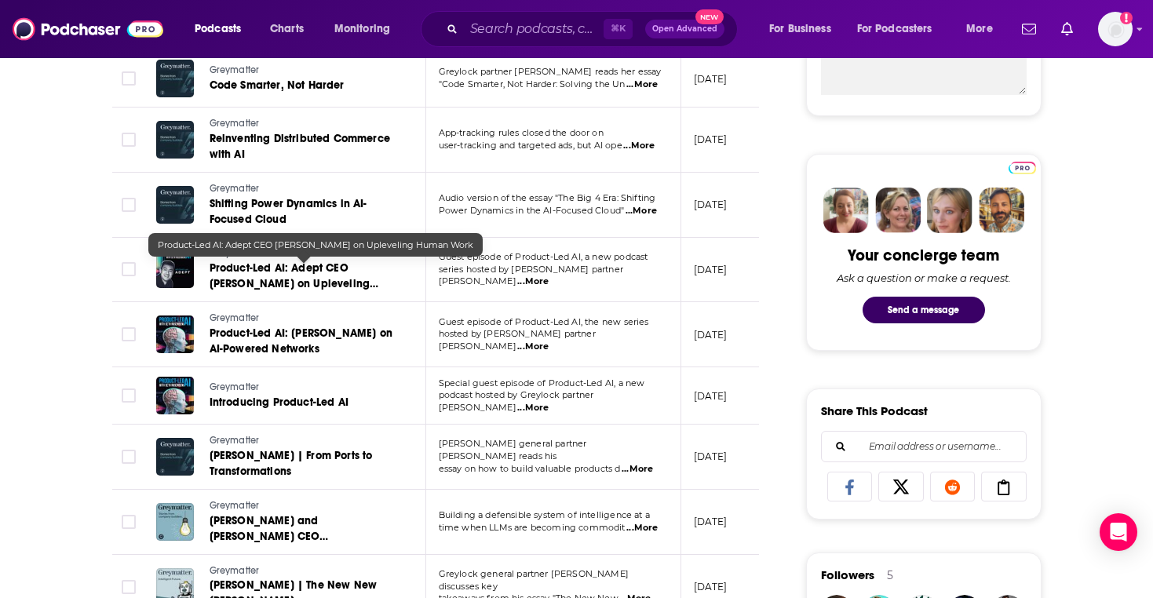
click at [245, 266] on span "Product-Led AI: Adept CEO David Luan on Upleveling Human Work" at bounding box center [295, 283] width 170 height 45
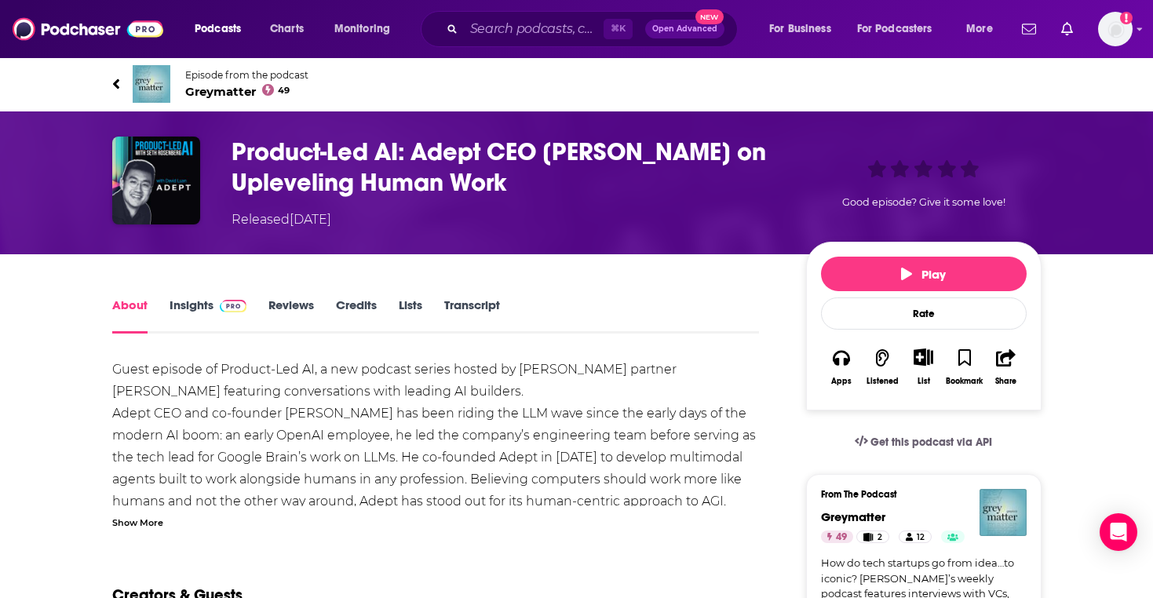
scroll to position [1, 0]
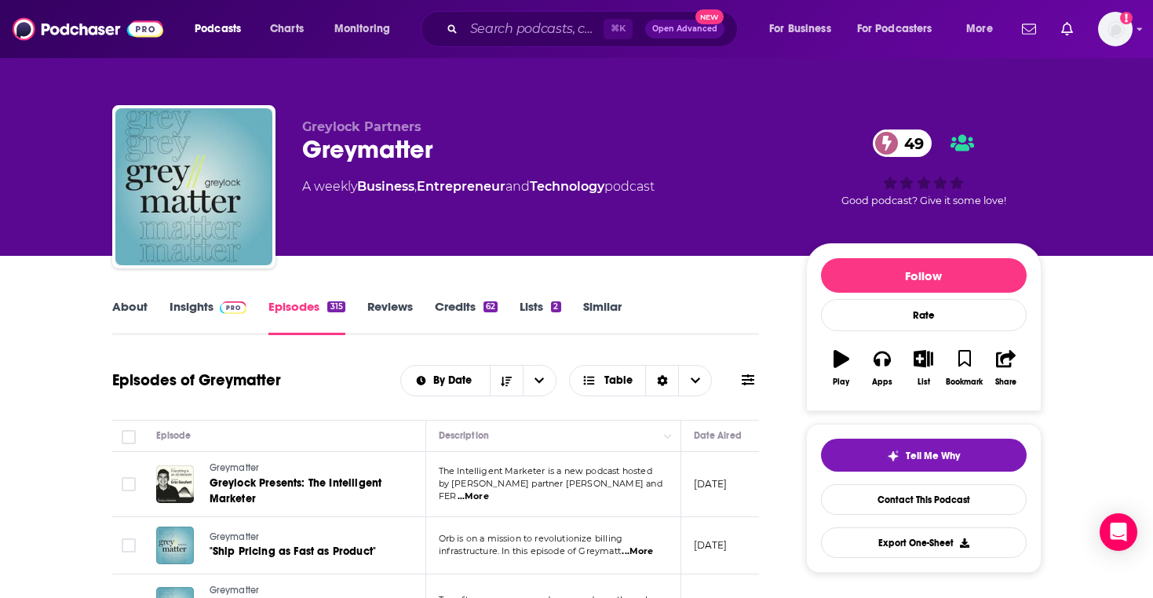
click at [382, 124] on span "Greylock Partners" at bounding box center [361, 126] width 119 height 15
copy p "Greylock Partners"
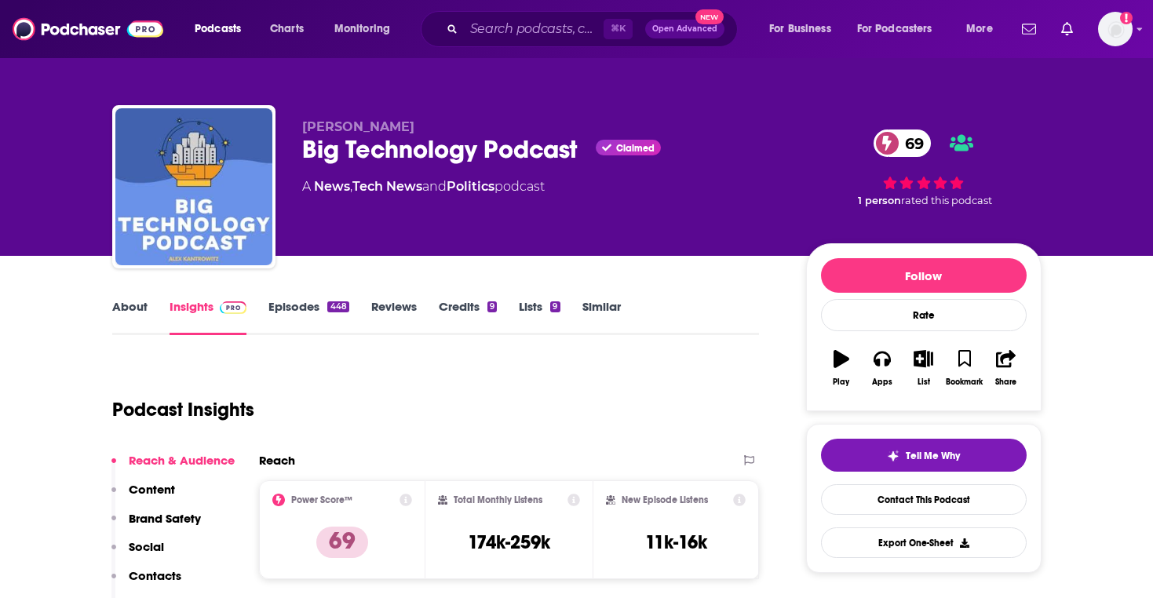
click at [283, 301] on link "Episodes 448" at bounding box center [309, 317] width 80 height 36
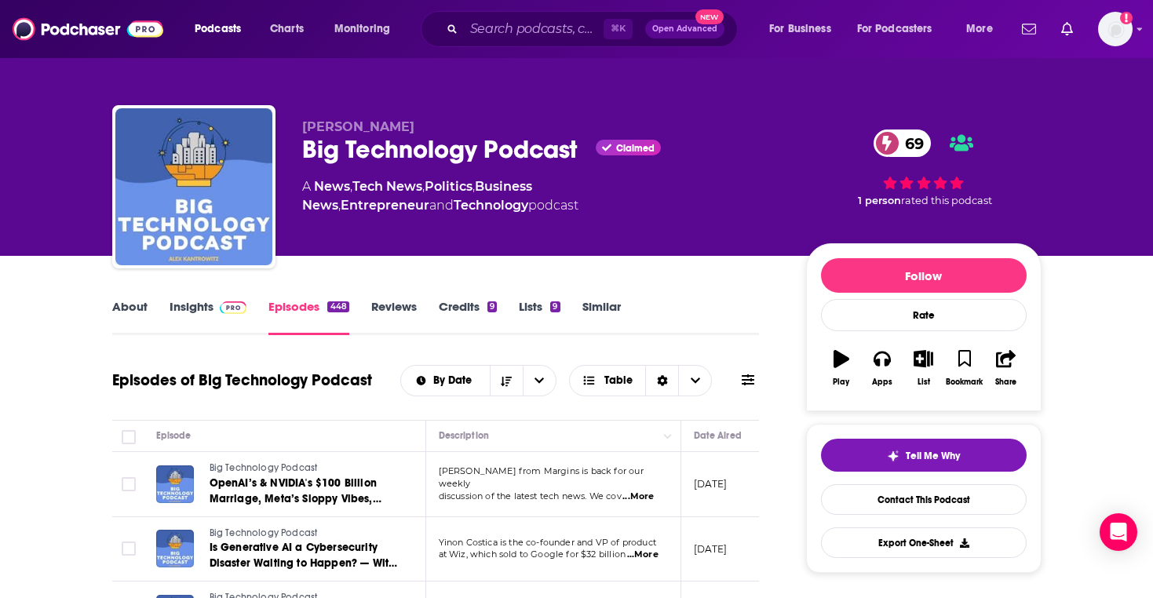
click at [321, 153] on div "Big Technology Podcast Claimed 69" at bounding box center [541, 149] width 479 height 31
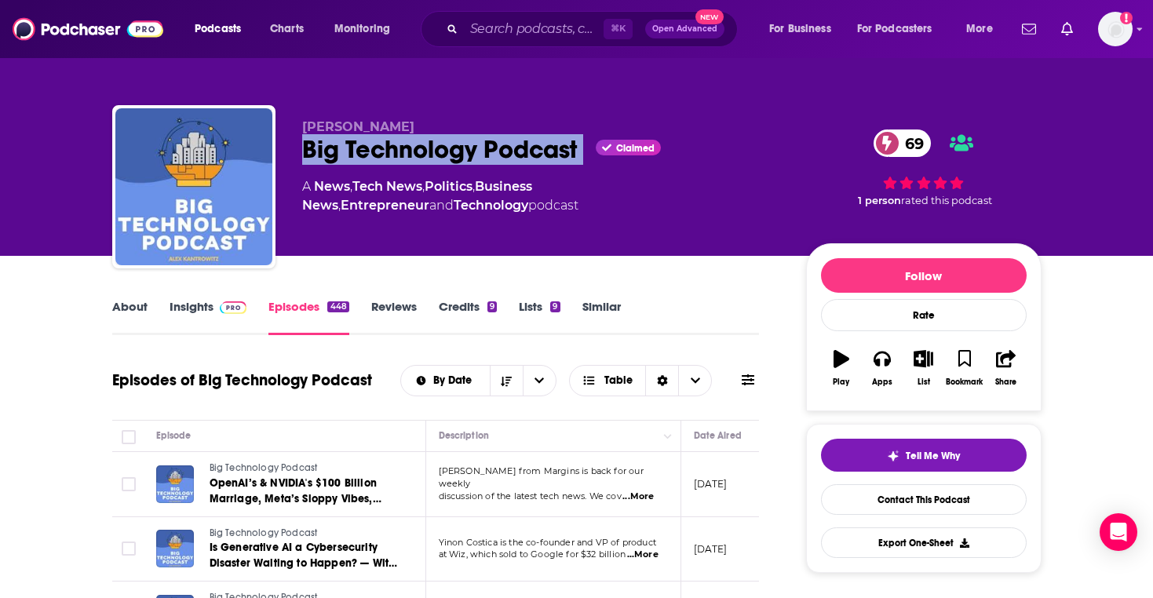
click at [321, 153] on div "Big Technology Podcast Claimed 69" at bounding box center [541, 149] width 479 height 31
copy div "Big Technology Podcast"
